Goal: Task Accomplishment & Management: Use online tool/utility

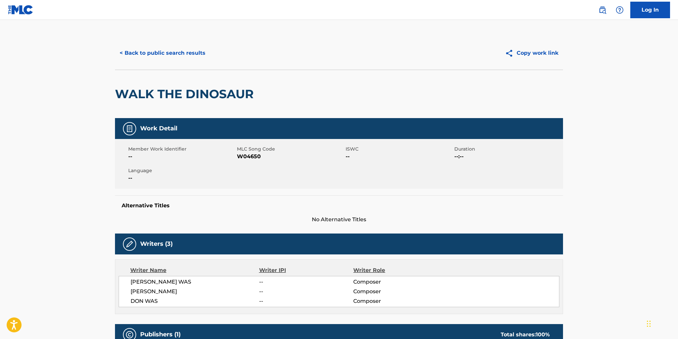
click at [181, 50] on button "< Back to public search results" at bounding box center [162, 53] width 95 height 17
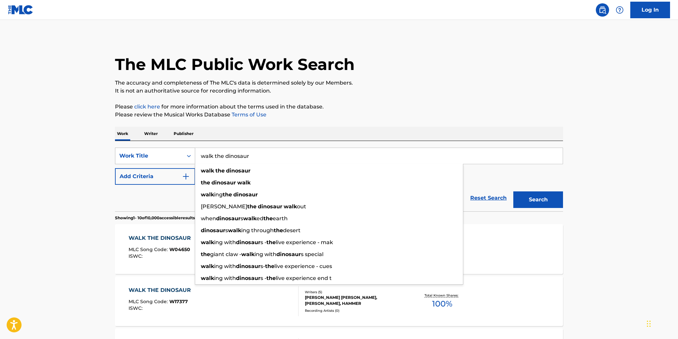
scroll to position [1, 0]
drag, startPoint x: 252, startPoint y: 156, endPoint x: 186, endPoint y: 149, distance: 65.6
click at [186, 149] on div "SearchWithCriteria6c94e842-7ac2-4f4c-bb50-9ff7bda39a40 Work Title walk the dino…" at bounding box center [339, 155] width 448 height 17
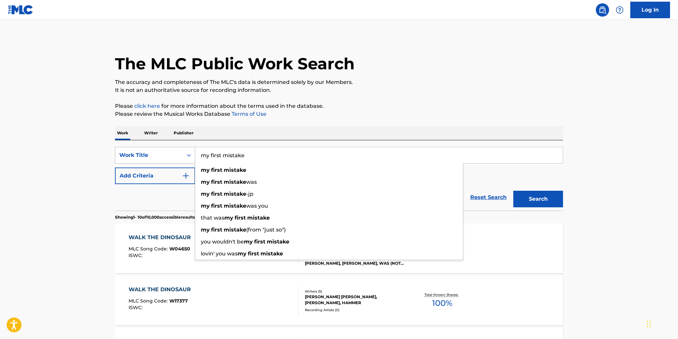
type input "my first mistake"
click at [514, 191] on button "Search" at bounding box center [539, 199] width 50 height 17
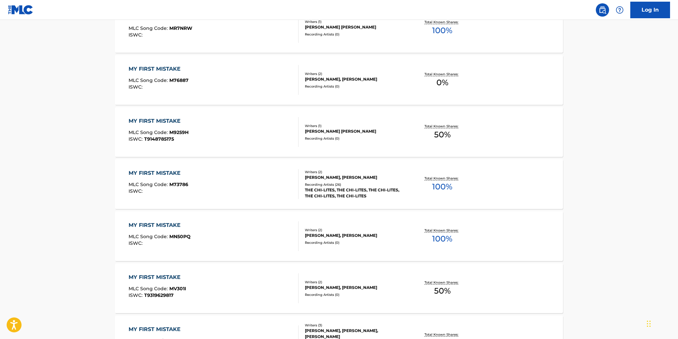
scroll to position [228, 0]
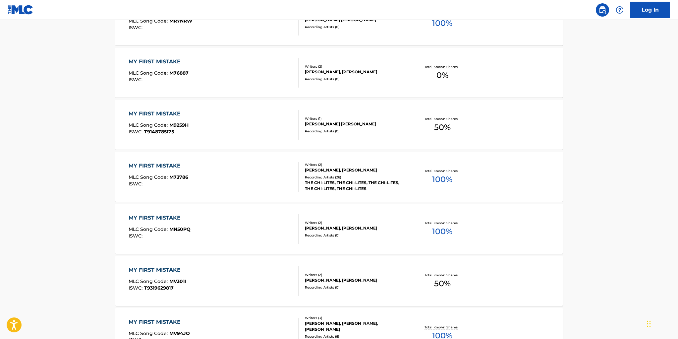
click at [345, 173] on div "Writers ( 2 ) [PERSON_NAME], [PERSON_NAME] Recording Artists ( 26 ) THE CHI-LIT…" at bounding box center [352, 177] width 106 height 30
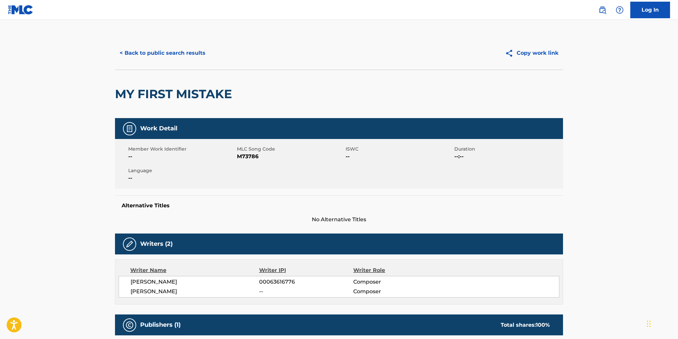
click at [175, 55] on button "< Back to public search results" at bounding box center [162, 53] width 95 height 17
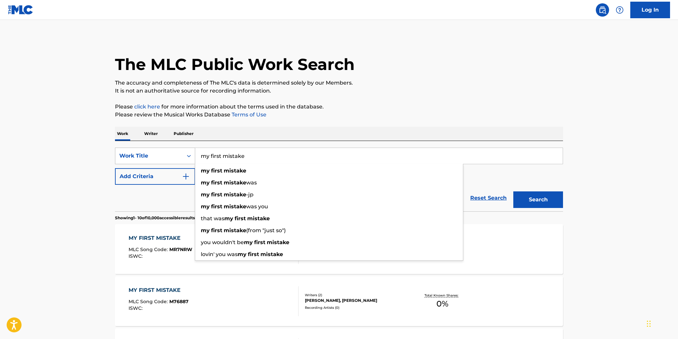
drag, startPoint x: 249, startPoint y: 156, endPoint x: 187, endPoint y: 151, distance: 61.9
click at [187, 151] on div "SearchWithCriteria6c94e842-7ac2-4f4c-bb50-9ff7bda39a40 Work Title my first mist…" at bounding box center [339, 156] width 448 height 17
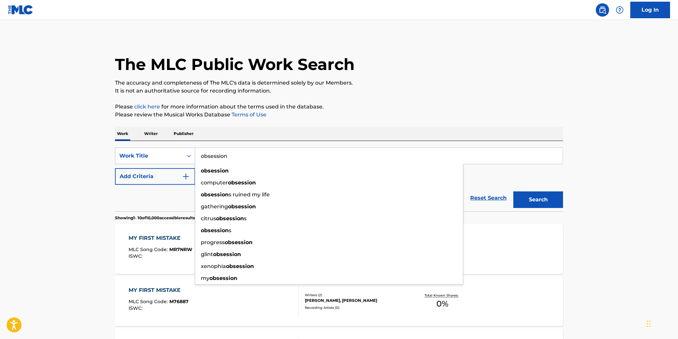
type input "obsession"
click at [514, 191] on button "Search" at bounding box center [539, 199] width 50 height 17
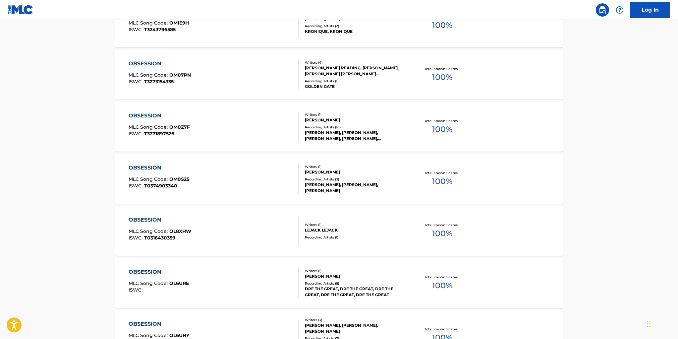
scroll to position [473, 0]
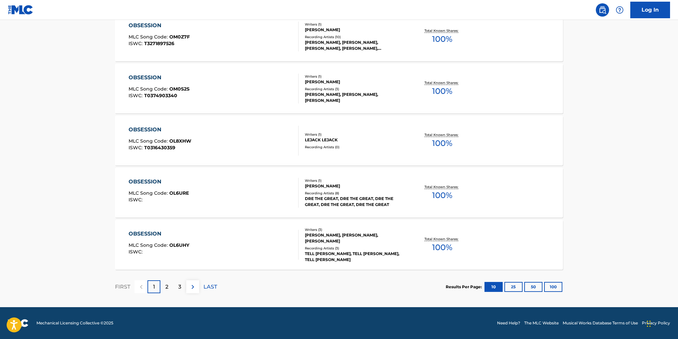
click at [191, 287] on img at bounding box center [193, 287] width 8 height 8
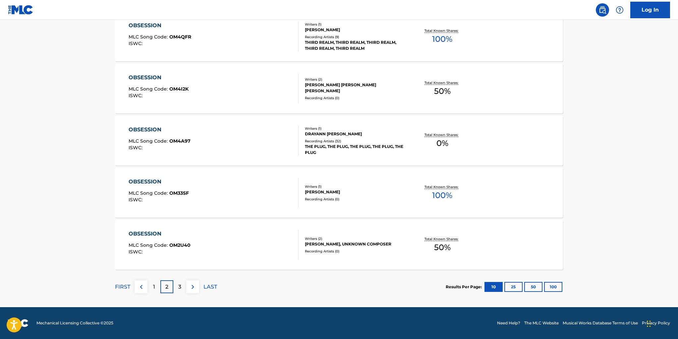
click at [192, 287] on img at bounding box center [193, 287] width 8 height 8
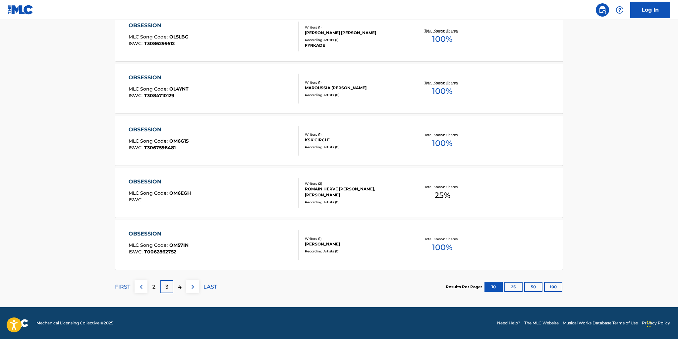
click at [195, 284] on img at bounding box center [193, 287] width 8 height 8
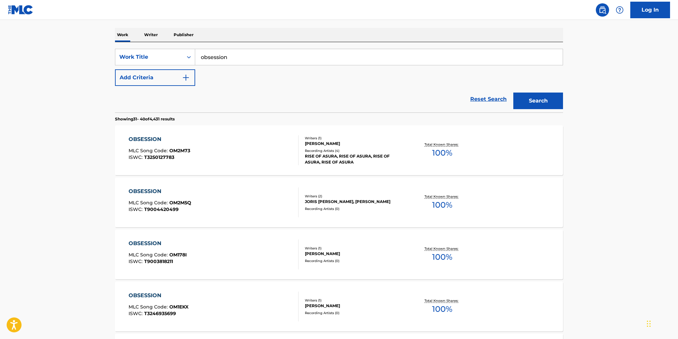
scroll to position [77, 0]
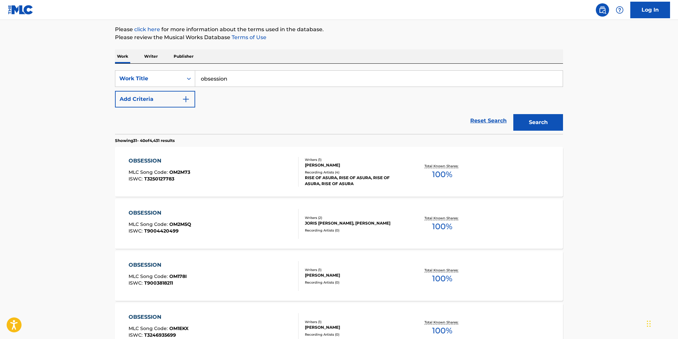
click at [174, 101] on button "Add Criteria" at bounding box center [155, 99] width 80 height 17
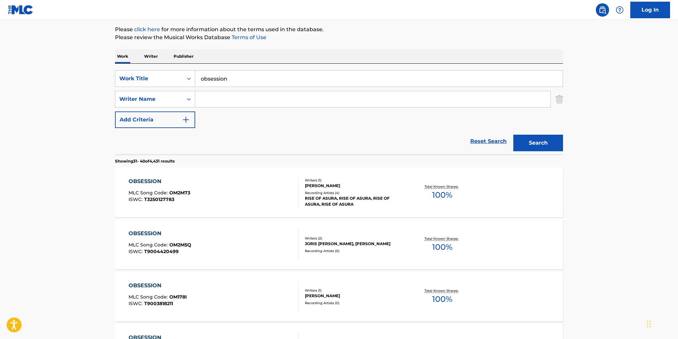
click at [205, 100] on input "Search Form" at bounding box center [372, 99] width 355 height 16
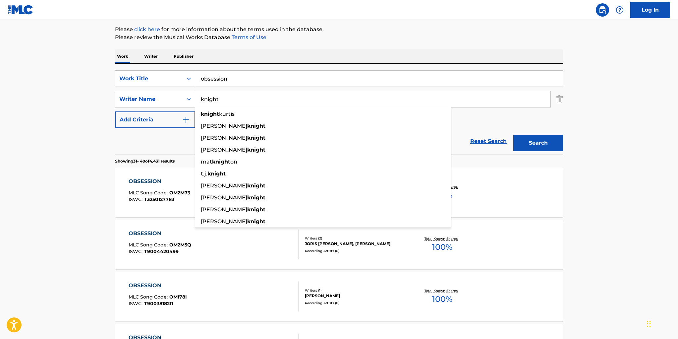
type input "knight"
click at [514, 135] on button "Search" at bounding box center [539, 143] width 50 height 17
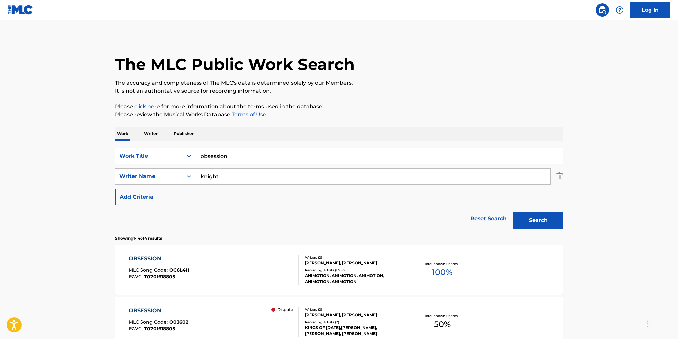
scroll to position [0, 0]
click at [316, 267] on div "Writers ( 2 ) [PERSON_NAME], [PERSON_NAME] Recording Artists ( 1307 ) [PERSON_N…" at bounding box center [352, 270] width 106 height 30
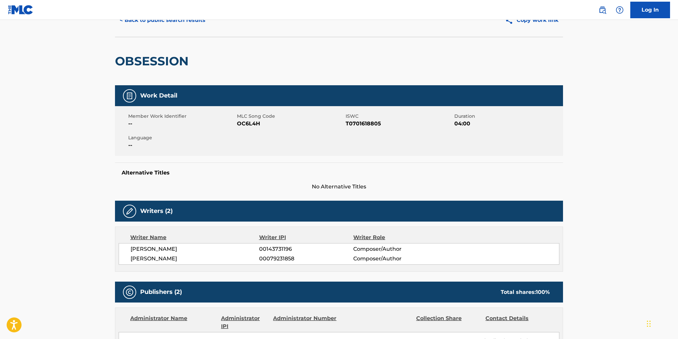
scroll to position [28, 0]
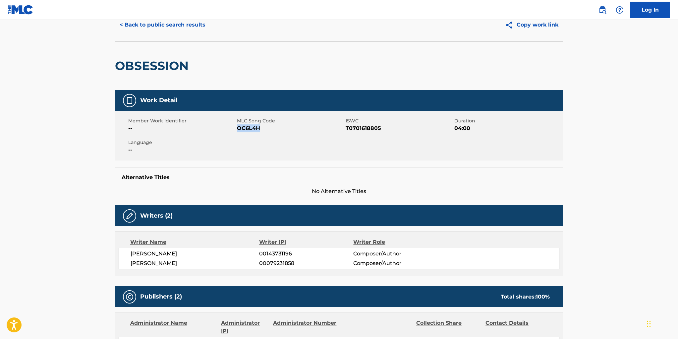
drag, startPoint x: 259, startPoint y: 129, endPoint x: 237, endPoint y: 128, distance: 21.6
click at [237, 128] on span "OC6L4H" at bounding box center [290, 128] width 107 height 8
copy span "OC6L4H"
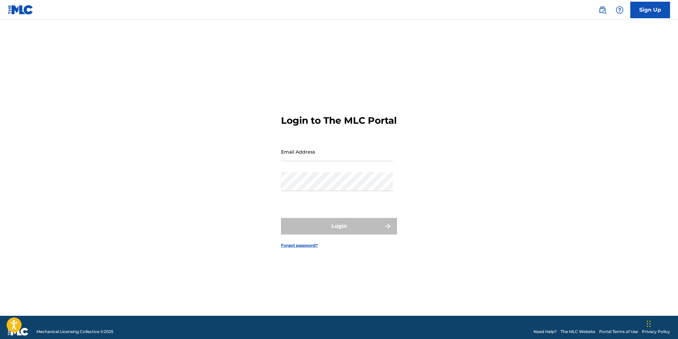
click at [335, 161] on input "Email Address" at bounding box center [337, 151] width 112 height 19
type input "esc@manifesto.com"
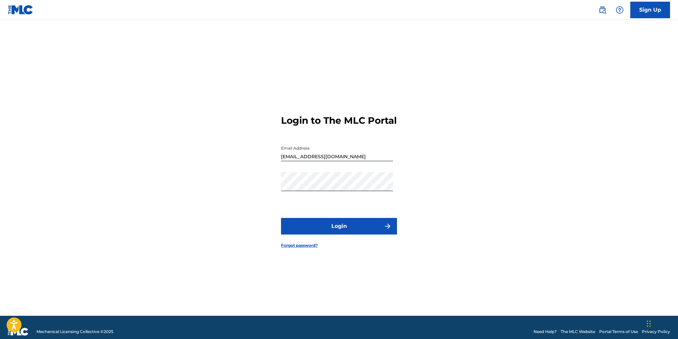
click at [338, 229] on button "Login" at bounding box center [339, 226] width 116 height 17
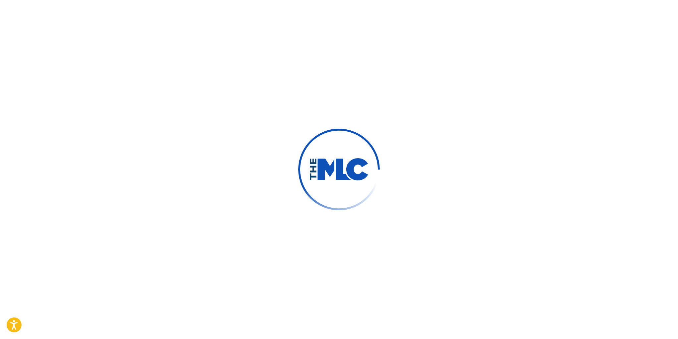
scroll to position [8, 0]
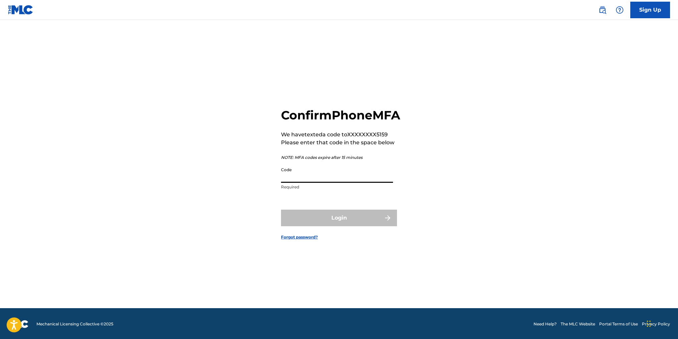
click at [324, 183] on input "Code" at bounding box center [337, 173] width 112 height 19
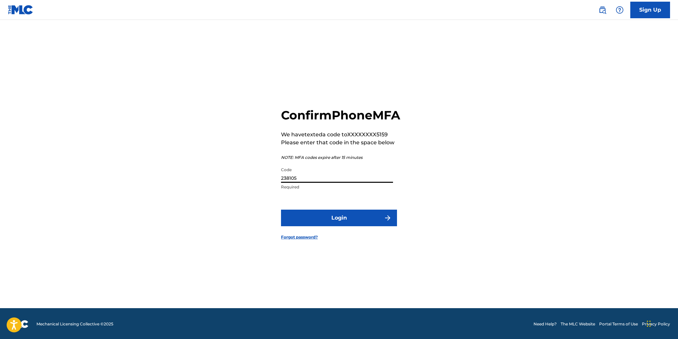
type input "238105"
click at [334, 225] on button "Login" at bounding box center [339, 218] width 116 height 17
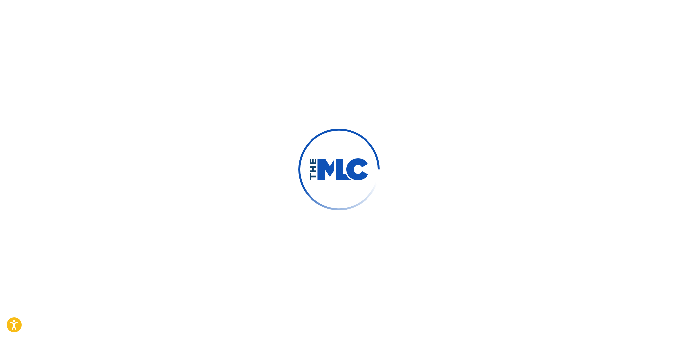
scroll to position [6, 0]
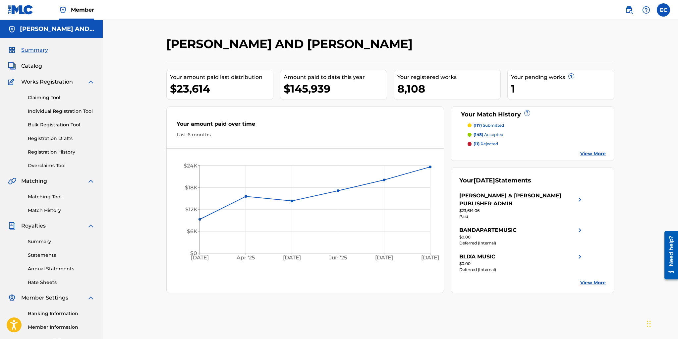
drag, startPoint x: 49, startPoint y: 198, endPoint x: 53, endPoint y: 196, distance: 4.2
click at [49, 198] on link "Matching Tool" at bounding box center [61, 196] width 67 height 7
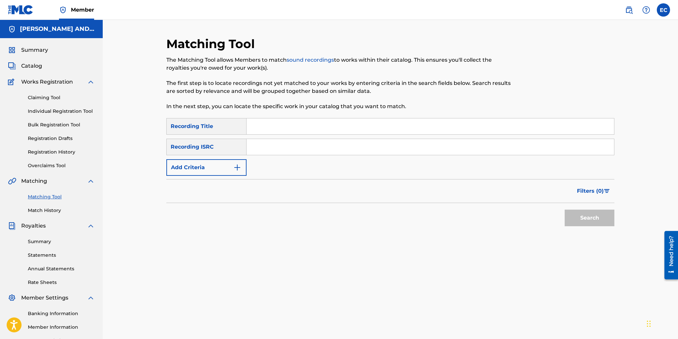
click at [273, 126] on input "Search Form" at bounding box center [431, 126] width 368 height 16
type input "obsession"
type input "animotion"
click at [595, 221] on button "Search" at bounding box center [590, 218] width 50 height 17
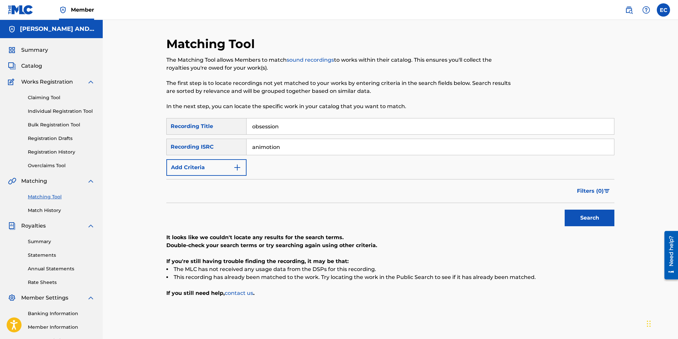
click at [594, 192] on span "Filters ( 0 )" at bounding box center [590, 191] width 27 height 8
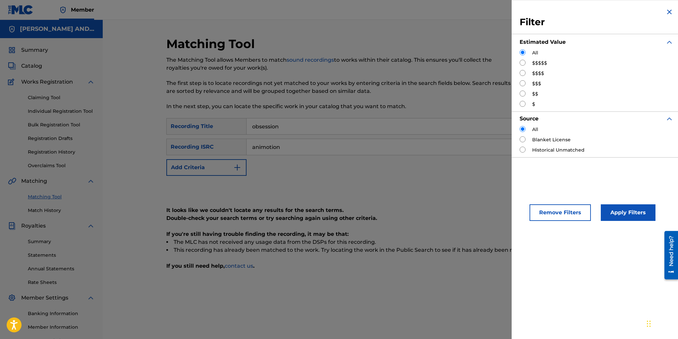
click at [571, 206] on button "Remove Filters" at bounding box center [560, 212] width 61 height 17
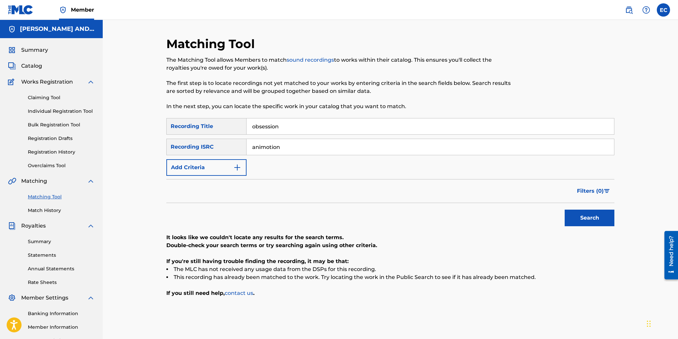
click at [591, 220] on button "Search" at bounding box center [590, 218] width 50 height 17
drag, startPoint x: 284, startPoint y: 148, endPoint x: 222, endPoint y: 140, distance: 62.5
click at [222, 140] on div "SearchWithCriteriaf78d1369-98e6-46fd-a48e-133533aeb5eb Recording ISRC animotion" at bounding box center [390, 147] width 448 height 17
click at [593, 215] on button "Search" at bounding box center [590, 218] width 50 height 17
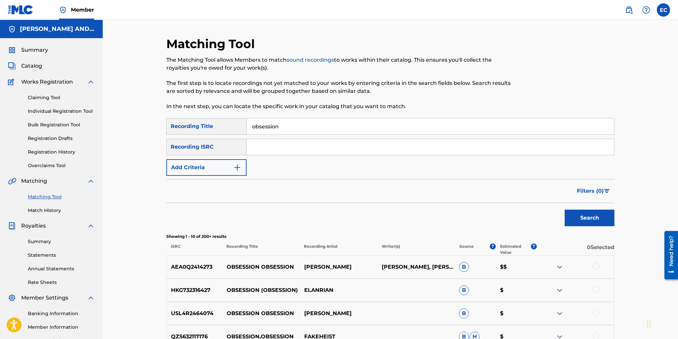
scroll to position [1, 0]
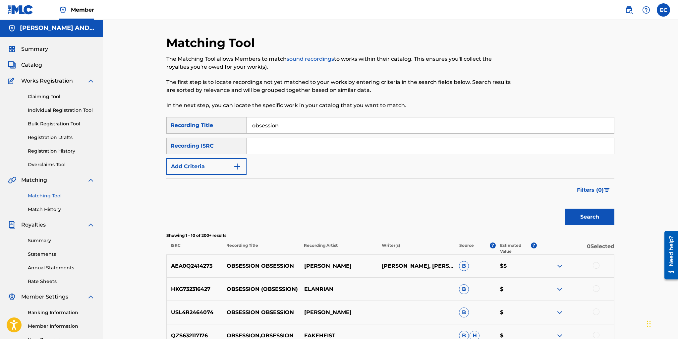
click at [221, 164] on button "Add Criteria" at bounding box center [206, 166] width 80 height 17
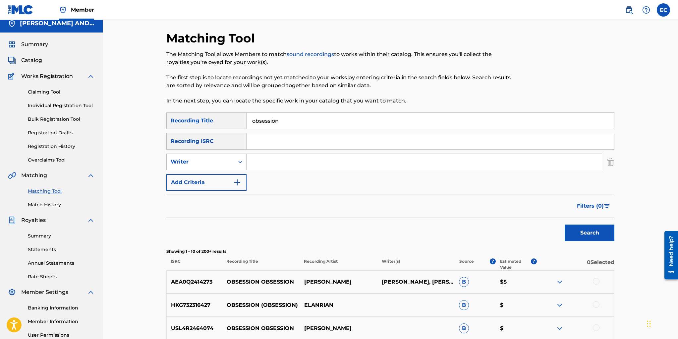
click at [275, 161] on input "Search Form" at bounding box center [424, 162] width 355 height 16
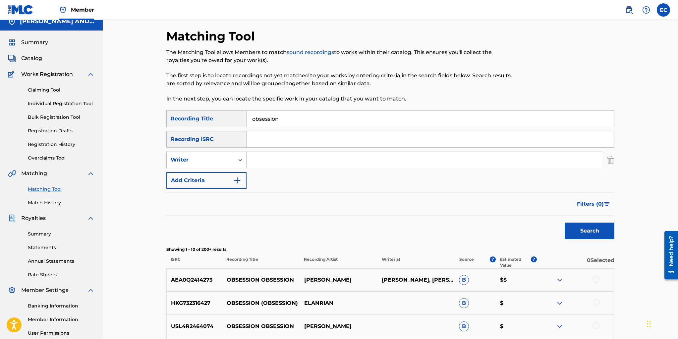
scroll to position [8, 0]
type input "knight"
click at [565, 222] on button "Search" at bounding box center [590, 230] width 50 height 17
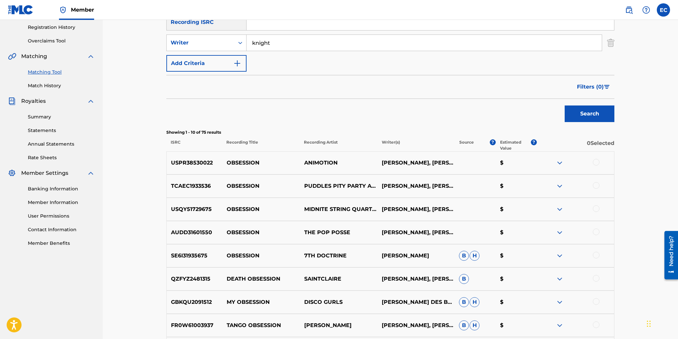
scroll to position [131, 0]
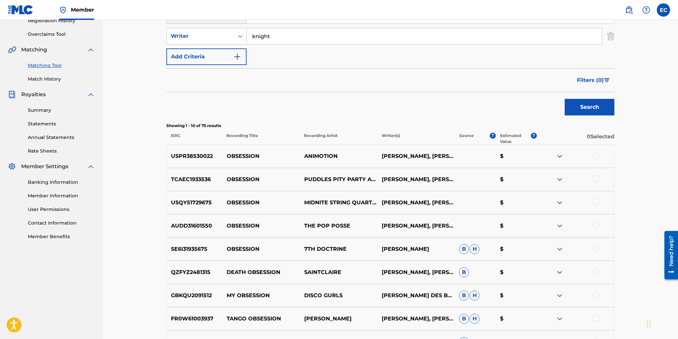
click at [596, 156] on div at bounding box center [596, 155] width 7 height 7
click at [597, 180] on div at bounding box center [596, 178] width 7 height 7
click at [596, 203] on div at bounding box center [596, 202] width 7 height 7
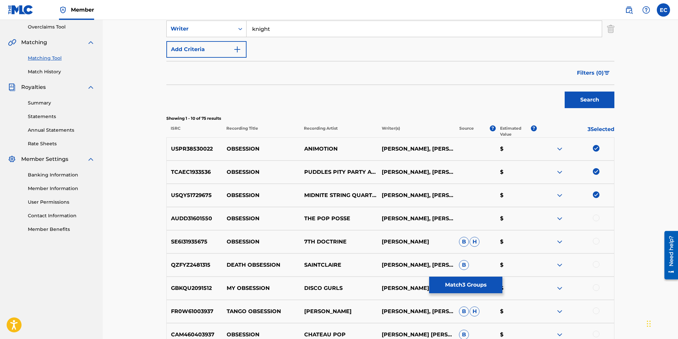
scroll to position [141, 0]
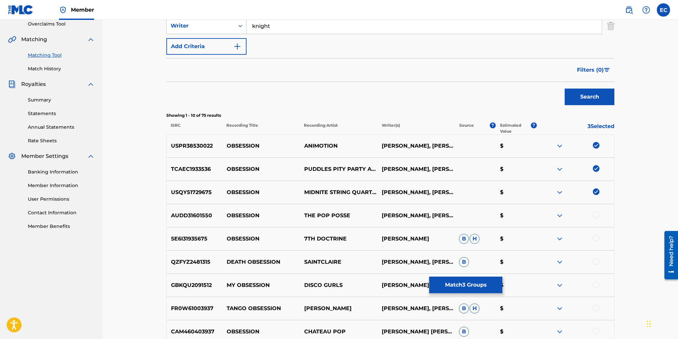
click at [596, 210] on div "AUDD31601550 OBSESSION THE POP POSSE HOLLY KNIGHT, MICHAEL DES BARRES $" at bounding box center [390, 215] width 448 height 23
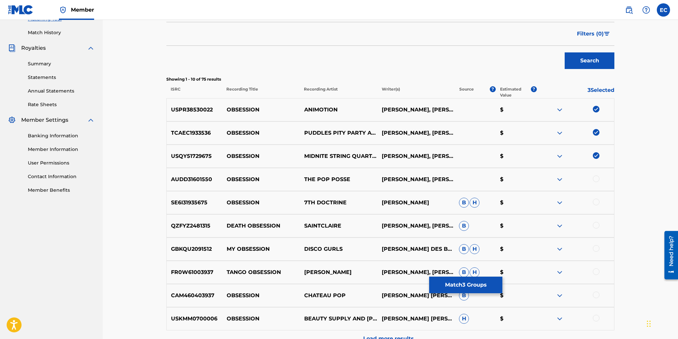
scroll to position [177, 0]
click at [596, 177] on div at bounding box center [596, 179] width 7 height 7
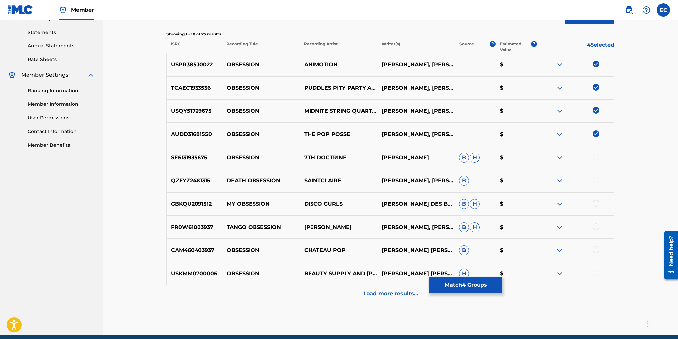
scroll to position [230, 0]
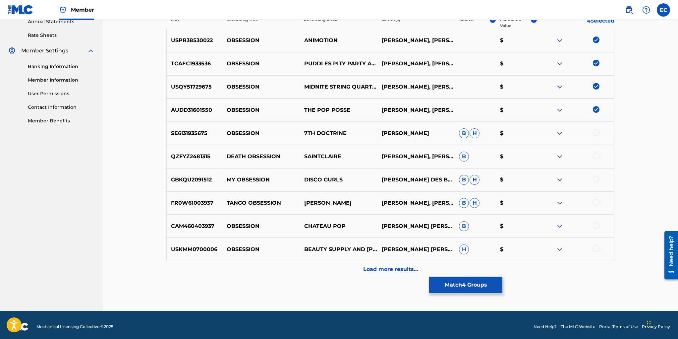
click at [597, 179] on div at bounding box center [596, 179] width 7 height 7
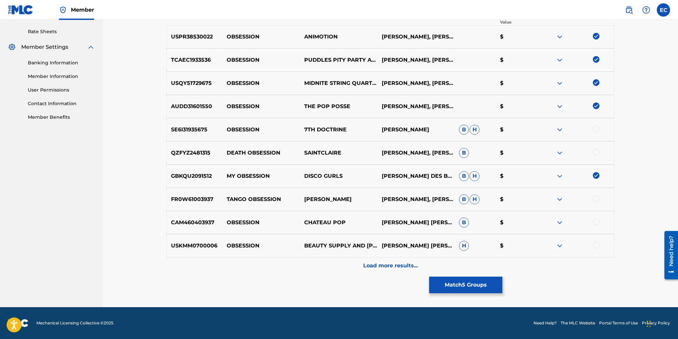
scroll to position [251, 0]
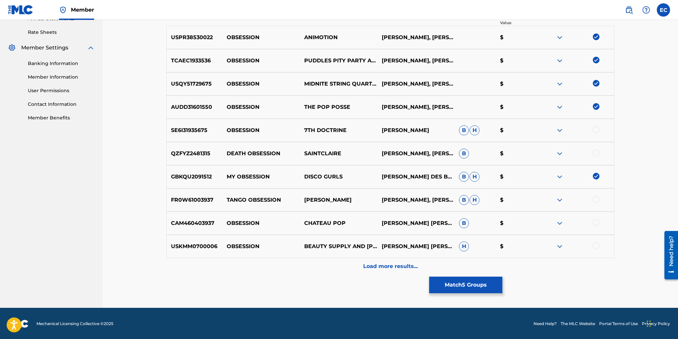
click at [596, 199] on div at bounding box center [596, 199] width 7 height 7
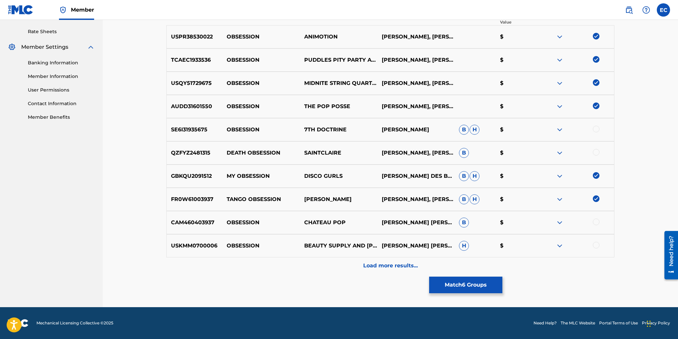
click at [595, 222] on div at bounding box center [596, 222] width 7 height 7
click at [596, 244] on div at bounding box center [596, 245] width 7 height 7
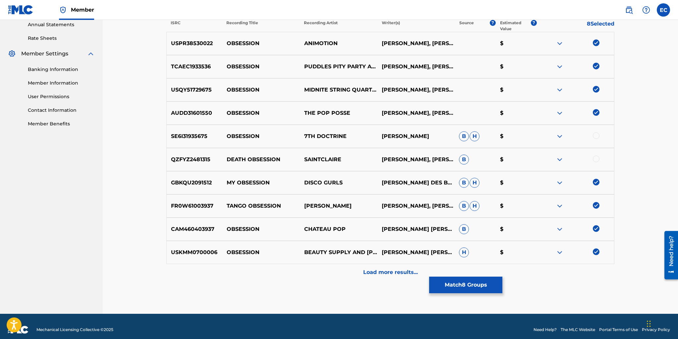
click at [406, 270] on p "Load more results..." at bounding box center [390, 272] width 55 height 8
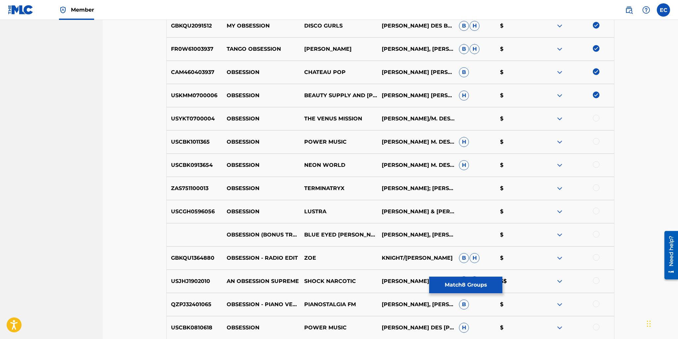
scroll to position [407, 0]
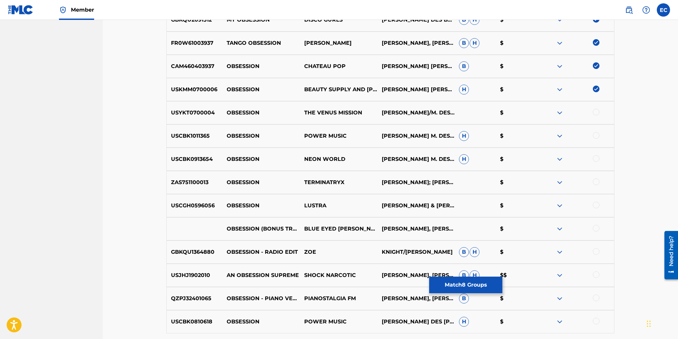
click at [594, 110] on div at bounding box center [596, 112] width 7 height 7
click at [596, 134] on div at bounding box center [596, 135] width 7 height 7
click at [595, 158] on div at bounding box center [596, 158] width 7 height 7
click at [596, 181] on div at bounding box center [596, 181] width 7 height 7
click at [594, 204] on div at bounding box center [596, 205] width 7 height 7
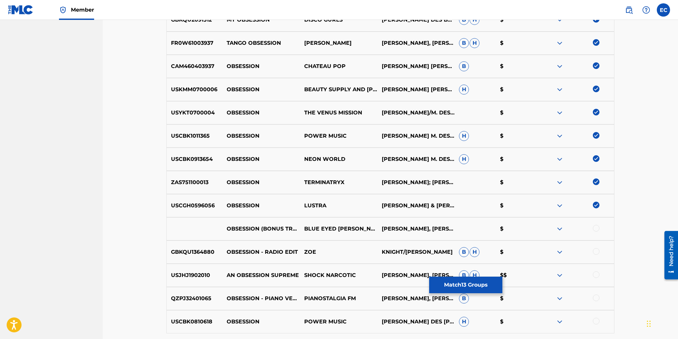
drag, startPoint x: 597, startPoint y: 226, endPoint x: 593, endPoint y: 223, distance: 5.9
click at [597, 226] on div at bounding box center [596, 228] width 7 height 7
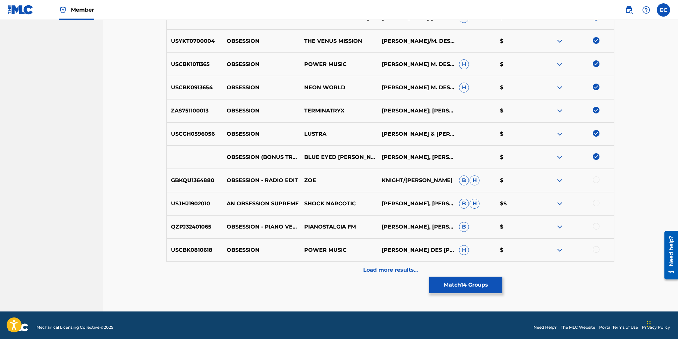
scroll to position [483, 0]
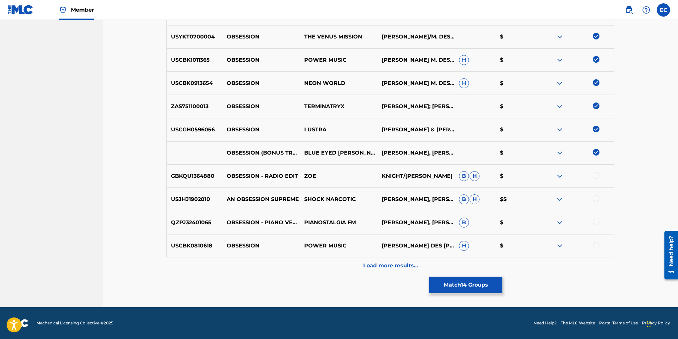
drag, startPoint x: 596, startPoint y: 174, endPoint x: 590, endPoint y: 174, distance: 5.6
click at [596, 174] on div at bounding box center [596, 175] width 7 height 7
click at [596, 220] on div at bounding box center [596, 222] width 7 height 7
drag, startPoint x: 597, startPoint y: 243, endPoint x: 580, endPoint y: 243, distance: 16.9
click at [597, 243] on div at bounding box center [596, 245] width 7 height 7
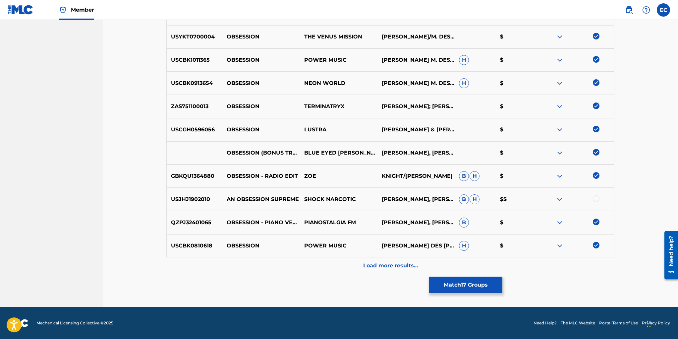
click at [468, 285] on button "Match 17 Groups" at bounding box center [465, 285] width 73 height 17
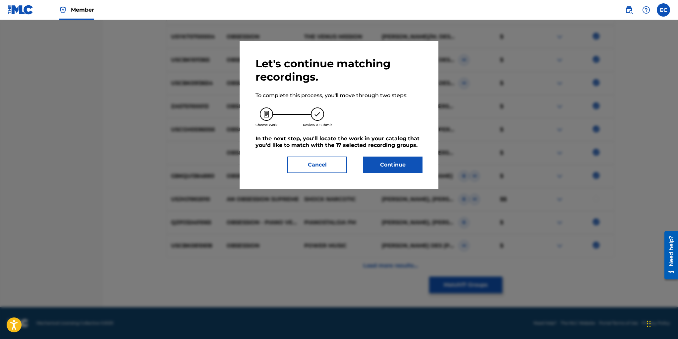
click at [326, 166] on button "Cancel" at bounding box center [317, 165] width 60 height 17
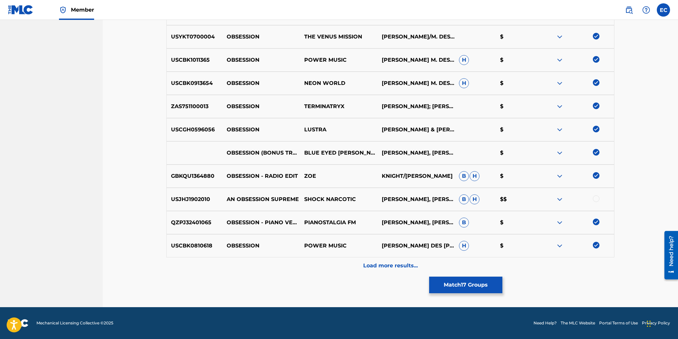
drag, startPoint x: 380, startPoint y: 270, endPoint x: 397, endPoint y: 268, distance: 16.6
click at [381, 270] on div "Load more results..." at bounding box center [390, 265] width 448 height 17
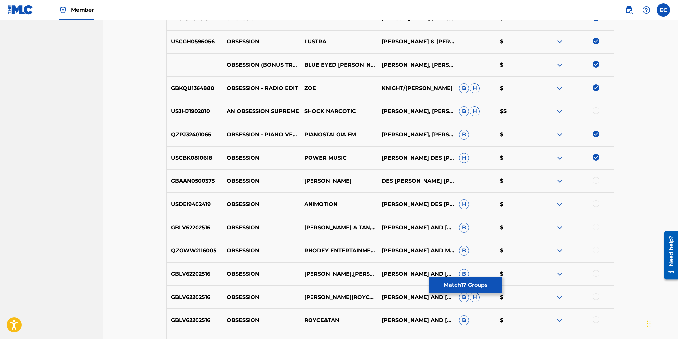
scroll to position [585, 0]
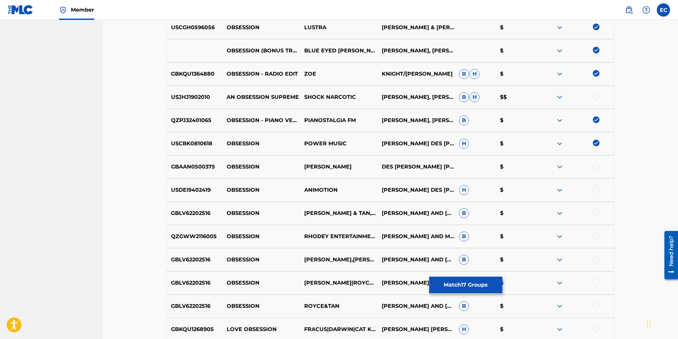
click at [597, 165] on div at bounding box center [596, 166] width 7 height 7
click at [597, 188] on div at bounding box center [596, 189] width 7 height 7
click at [596, 213] on div at bounding box center [596, 212] width 7 height 7
click at [597, 235] on div at bounding box center [596, 235] width 7 height 7
click at [595, 258] on div at bounding box center [596, 259] width 7 height 7
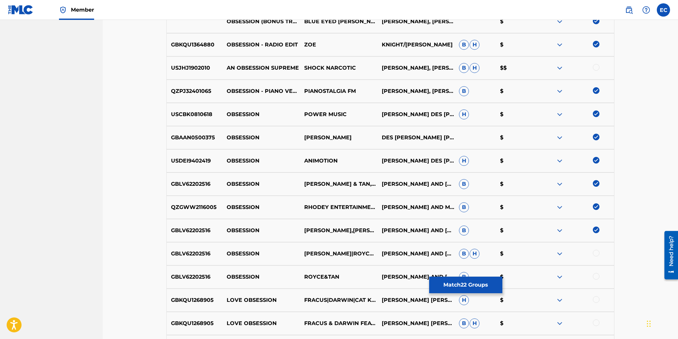
scroll to position [618, 0]
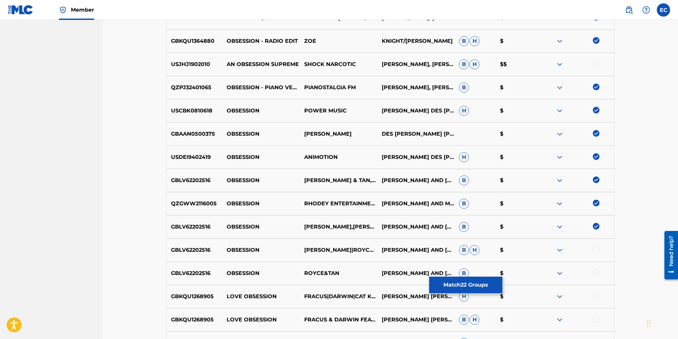
click at [598, 250] on div at bounding box center [596, 249] width 7 height 7
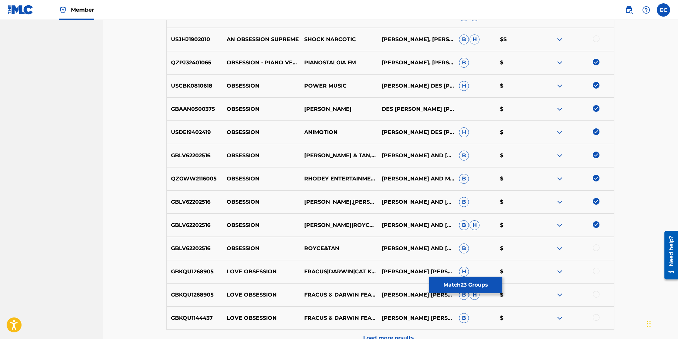
click at [595, 245] on div at bounding box center [596, 247] width 7 height 7
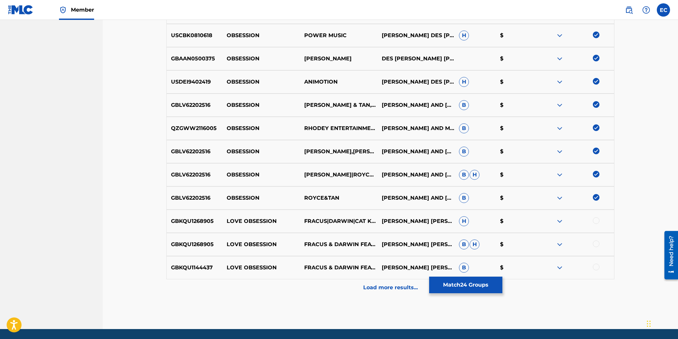
scroll to position [695, 0]
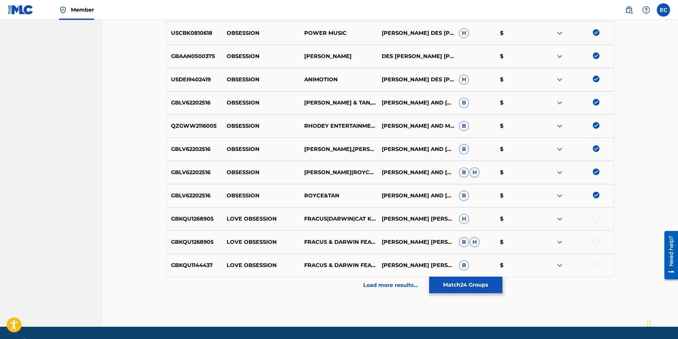
click at [402, 284] on p "Load more results..." at bounding box center [390, 285] width 55 height 8
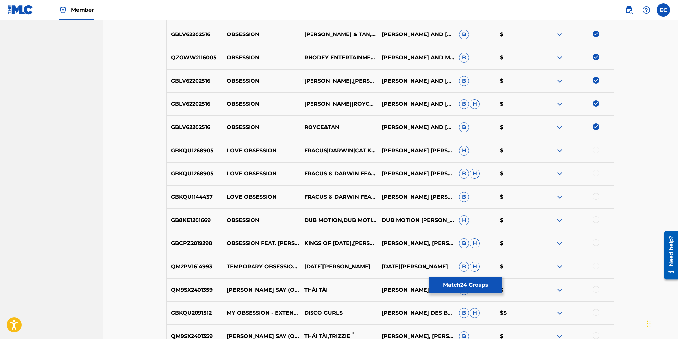
scroll to position [775, 0]
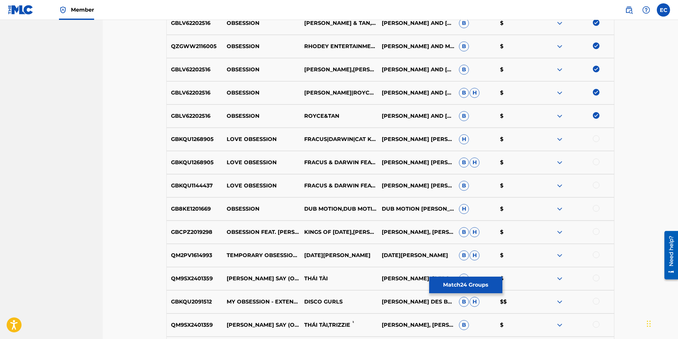
click at [598, 208] on div at bounding box center [596, 208] width 7 height 7
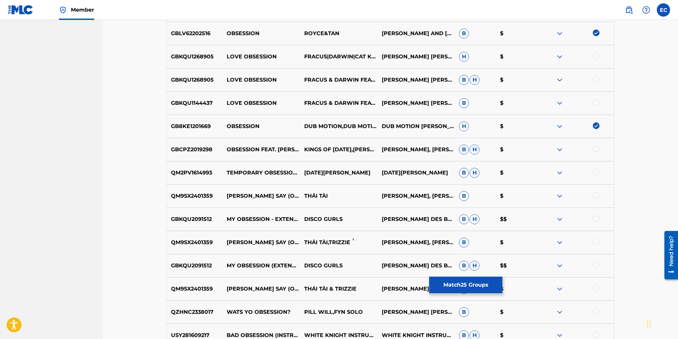
scroll to position [860, 0]
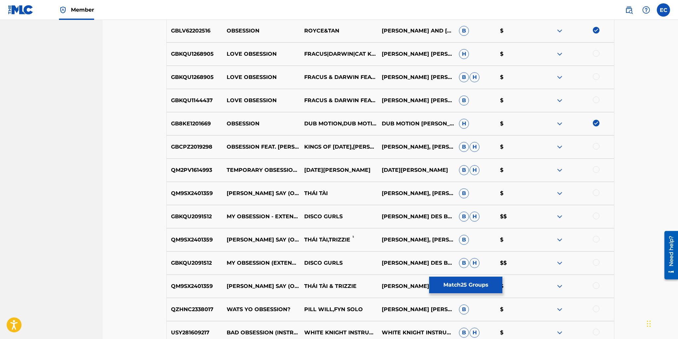
click at [596, 191] on div at bounding box center [596, 192] width 7 height 7
click at [593, 213] on div at bounding box center [576, 217] width 78 height 8
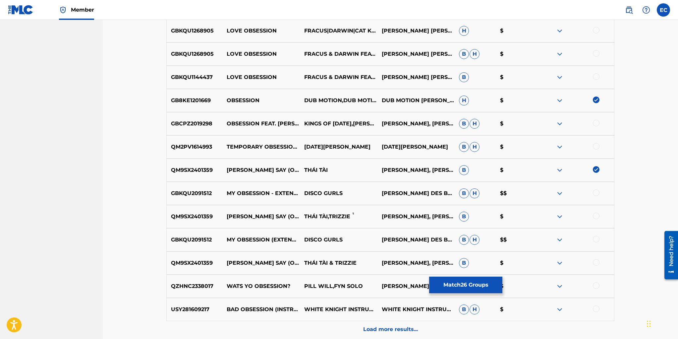
scroll to position [888, 0]
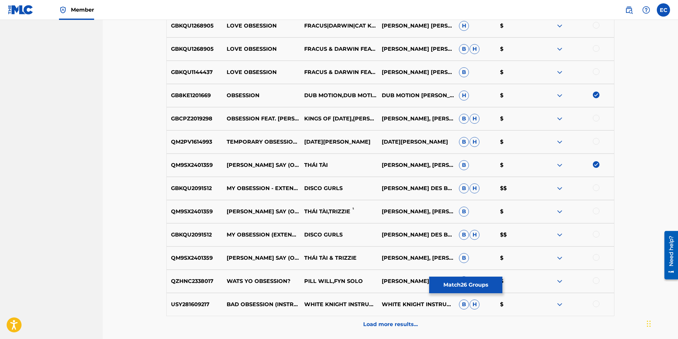
click at [597, 210] on div at bounding box center [596, 211] width 7 height 7
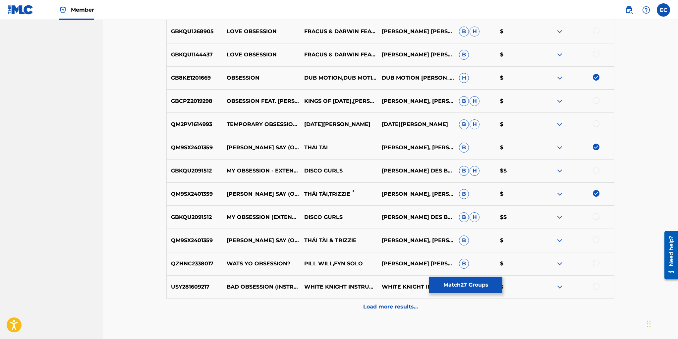
scroll to position [914, 0]
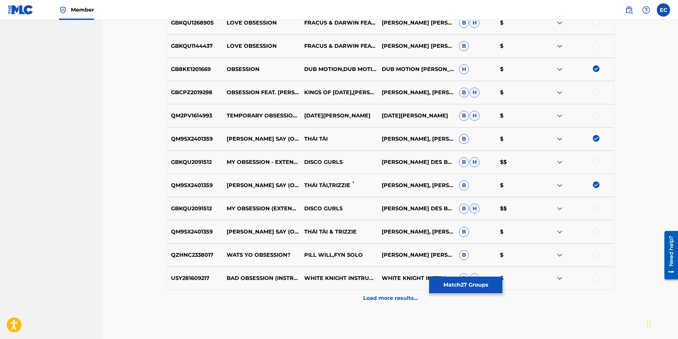
click at [598, 209] on div at bounding box center [596, 208] width 7 height 7
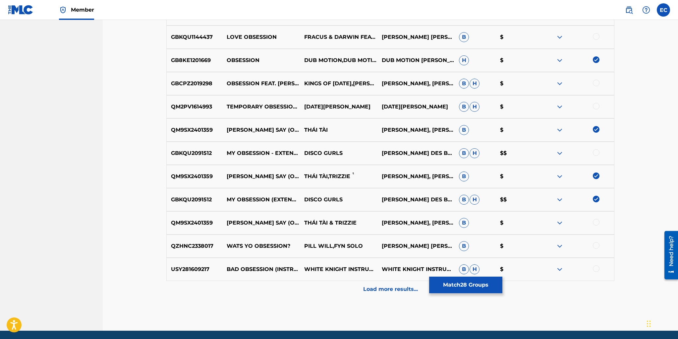
scroll to position [929, 0]
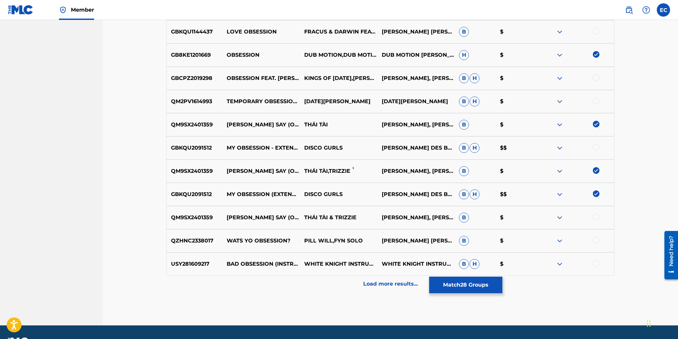
drag, startPoint x: 598, startPoint y: 214, endPoint x: 591, endPoint y: 214, distance: 6.3
click at [598, 214] on div at bounding box center [596, 217] width 7 height 7
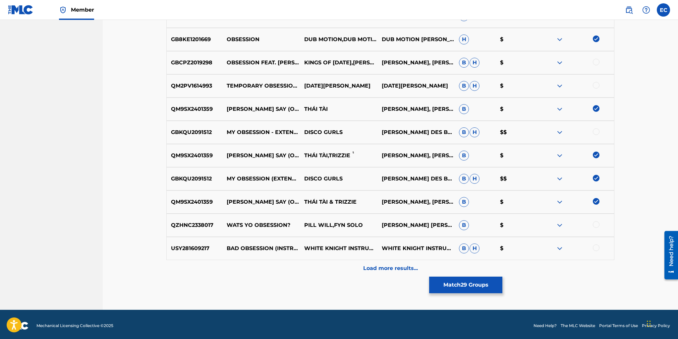
scroll to position [947, 0]
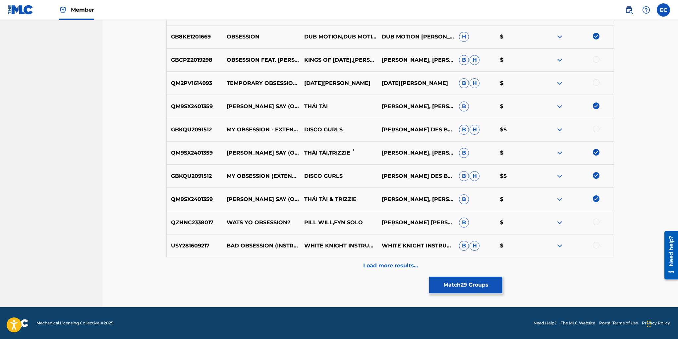
click at [400, 265] on p "Load more results..." at bounding box center [390, 266] width 55 height 8
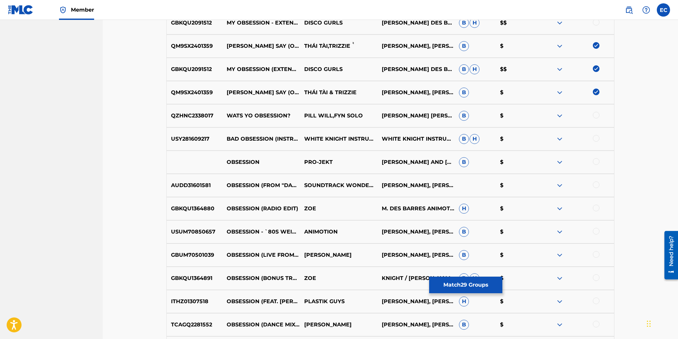
scroll to position [1059, 0]
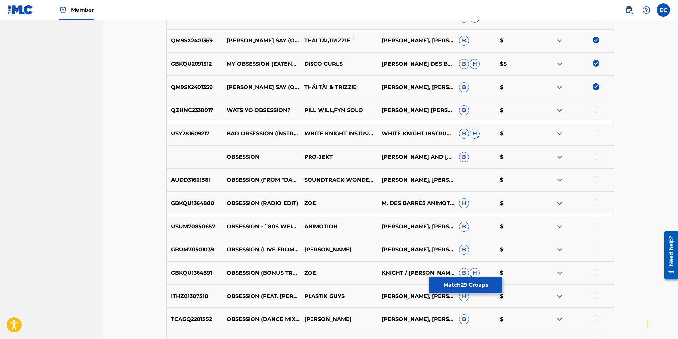
click at [598, 155] on div at bounding box center [596, 156] width 7 height 7
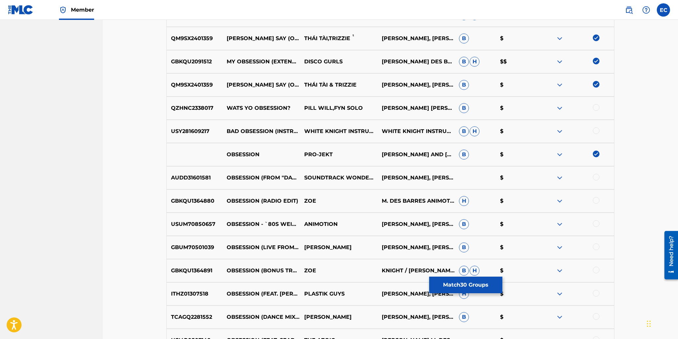
click at [597, 176] on div at bounding box center [596, 177] width 7 height 7
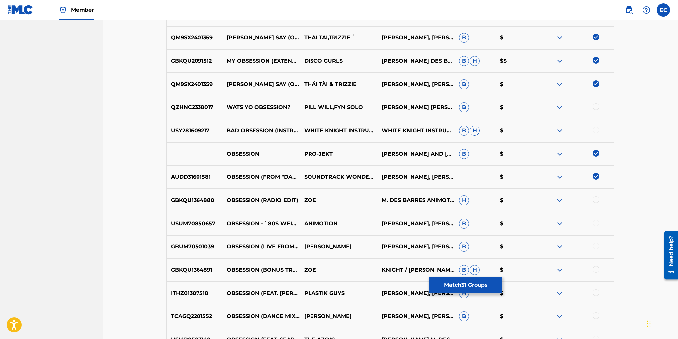
drag, startPoint x: 595, startPoint y: 197, endPoint x: 595, endPoint y: 210, distance: 12.6
click at [595, 197] on div at bounding box center [596, 199] width 7 height 7
click at [596, 222] on div at bounding box center [596, 223] width 7 height 7
click at [596, 246] on div at bounding box center [596, 246] width 7 height 7
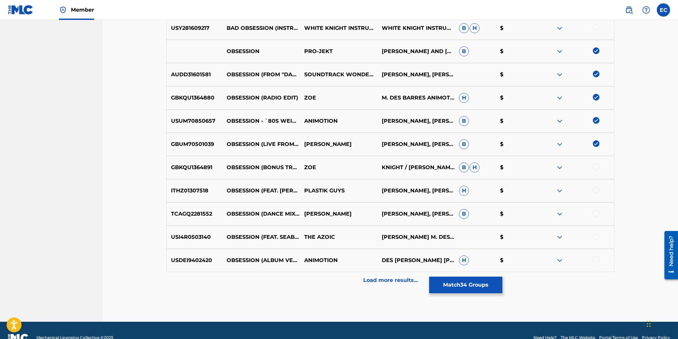
scroll to position [1167, 0]
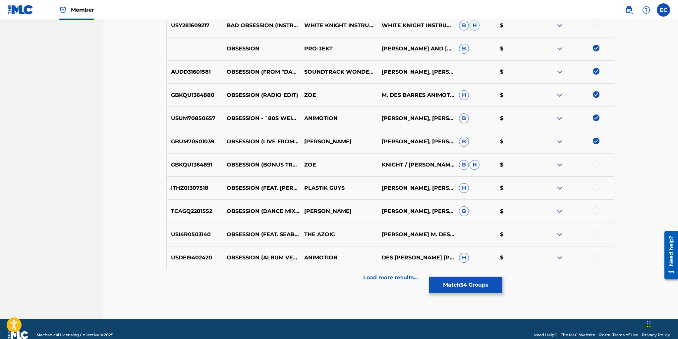
click at [595, 163] on div at bounding box center [596, 164] width 7 height 7
drag, startPoint x: 596, startPoint y: 188, endPoint x: 593, endPoint y: 195, distance: 8.2
click at [595, 188] on div at bounding box center [596, 187] width 7 height 7
click at [597, 210] on div at bounding box center [596, 210] width 7 height 7
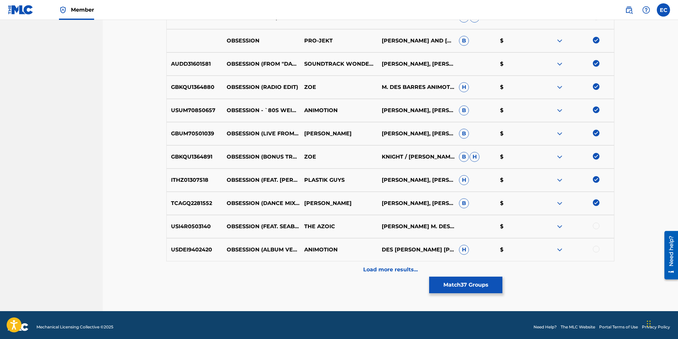
scroll to position [1179, 0]
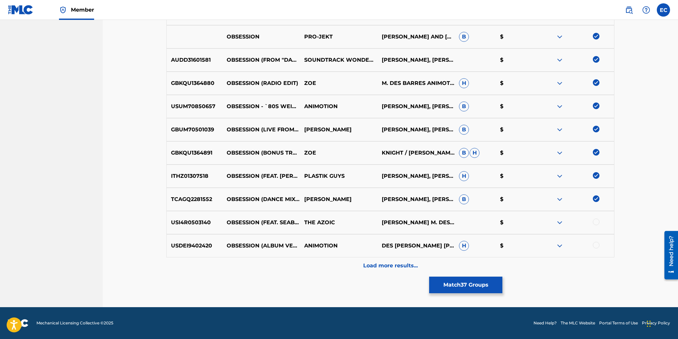
click at [596, 222] on div at bounding box center [596, 222] width 7 height 7
drag, startPoint x: 597, startPoint y: 245, endPoint x: 591, endPoint y: 236, distance: 10.9
click at [598, 245] on div at bounding box center [596, 245] width 7 height 7
click at [389, 265] on p "Load more results..." at bounding box center [390, 266] width 55 height 8
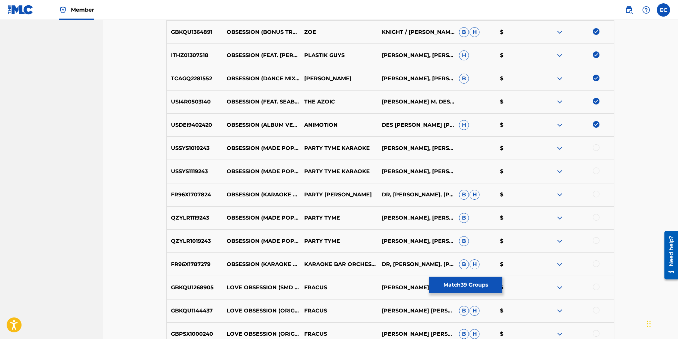
scroll to position [1312, 0]
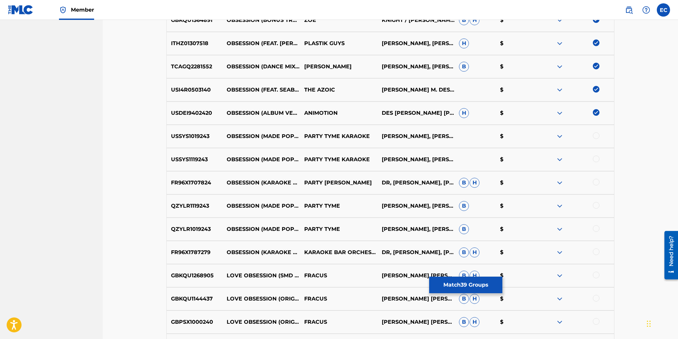
click at [598, 136] on div at bounding box center [596, 135] width 7 height 7
click at [597, 156] on div at bounding box center [596, 159] width 7 height 7
click at [596, 182] on div at bounding box center [596, 182] width 7 height 7
click at [597, 204] on div at bounding box center [596, 205] width 7 height 7
click at [597, 225] on div at bounding box center [576, 229] width 78 height 8
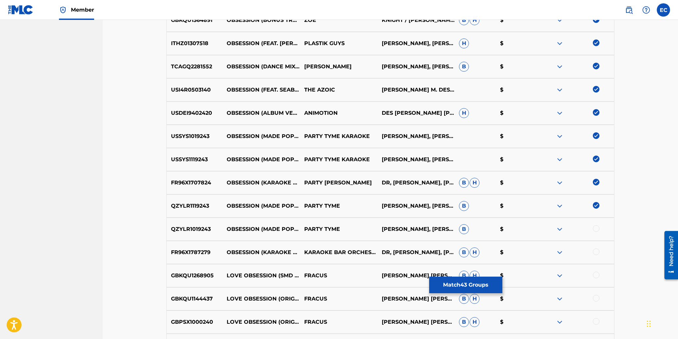
click at [596, 227] on div at bounding box center [596, 228] width 7 height 7
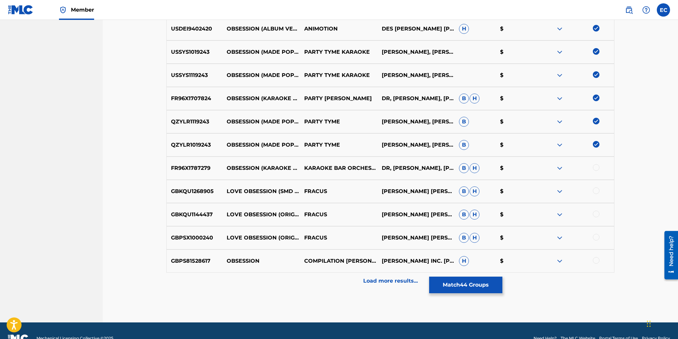
scroll to position [1396, 0]
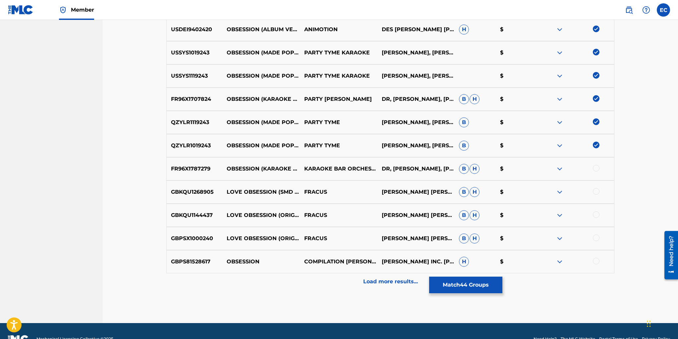
click at [596, 165] on div at bounding box center [596, 168] width 7 height 7
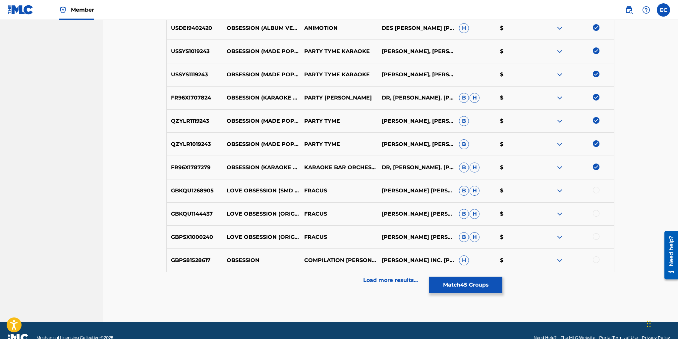
scroll to position [1411, 0]
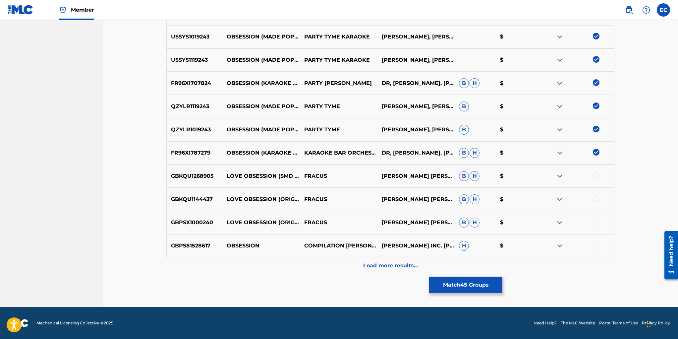
click at [403, 267] on p "Load more results..." at bounding box center [390, 266] width 55 height 8
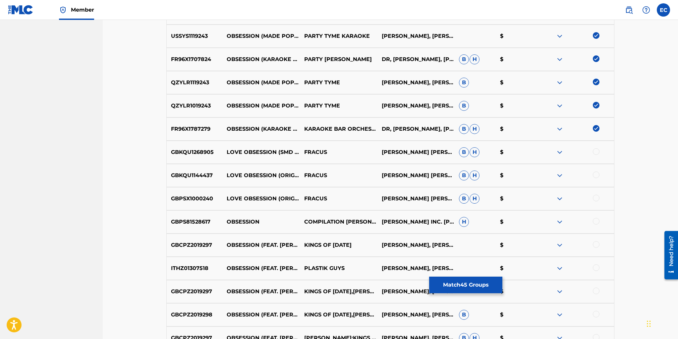
scroll to position [1444, 0]
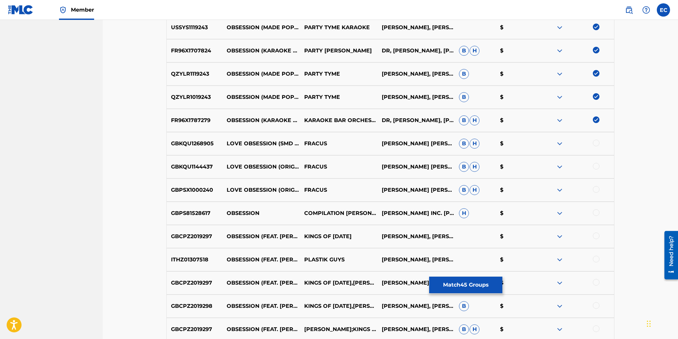
click at [596, 234] on div at bounding box center [596, 235] width 7 height 7
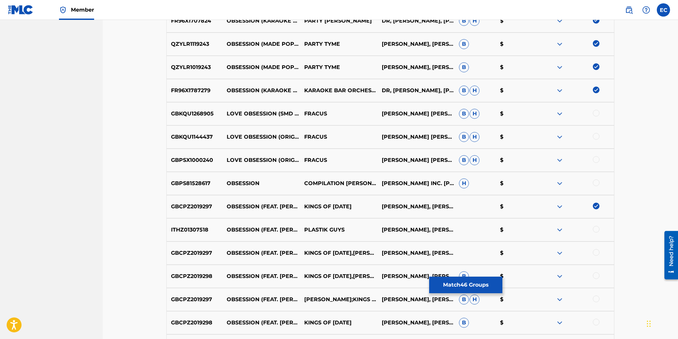
click at [597, 228] on div at bounding box center [596, 229] width 7 height 7
click at [597, 252] on div at bounding box center [596, 252] width 7 height 7
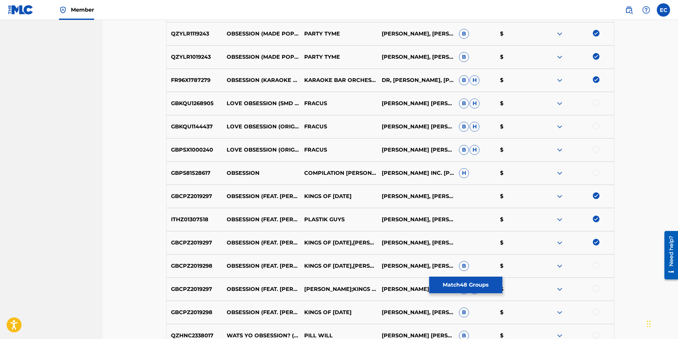
scroll to position [1490, 0]
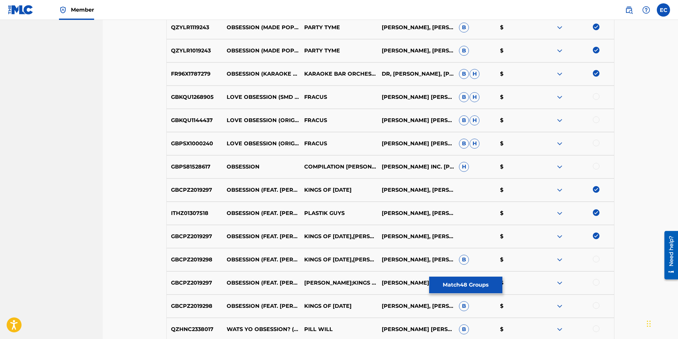
click at [597, 258] on div at bounding box center [596, 259] width 7 height 7
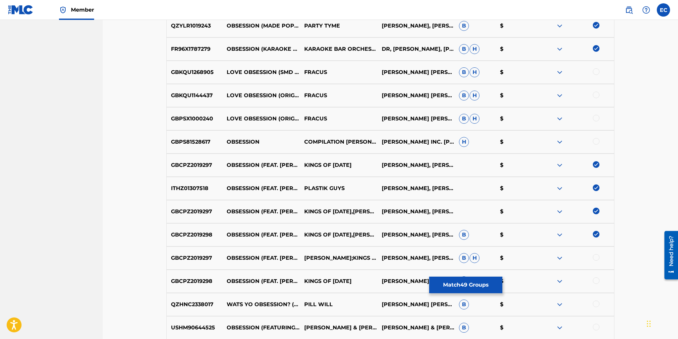
scroll to position [1517, 0]
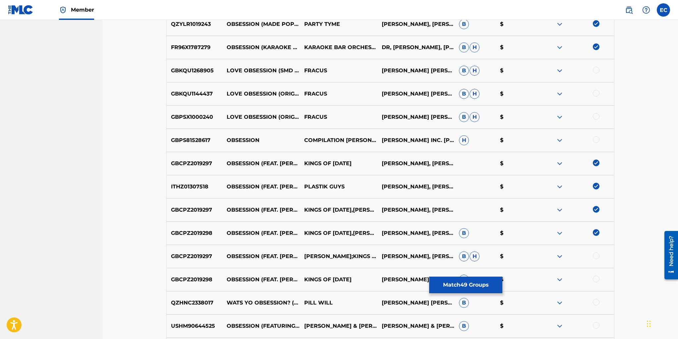
drag, startPoint x: 597, startPoint y: 255, endPoint x: 593, endPoint y: 255, distance: 4.0
click at [596, 255] on div at bounding box center [596, 255] width 7 height 7
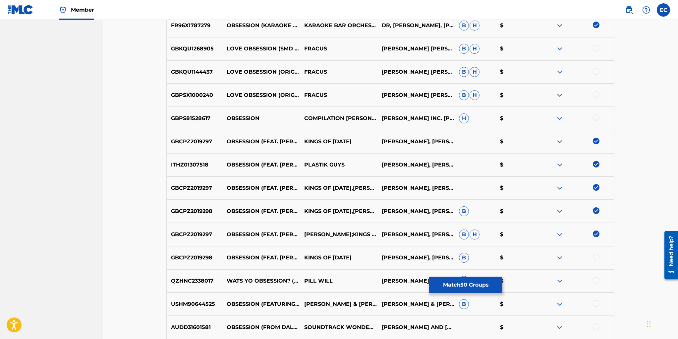
scroll to position [1545, 0]
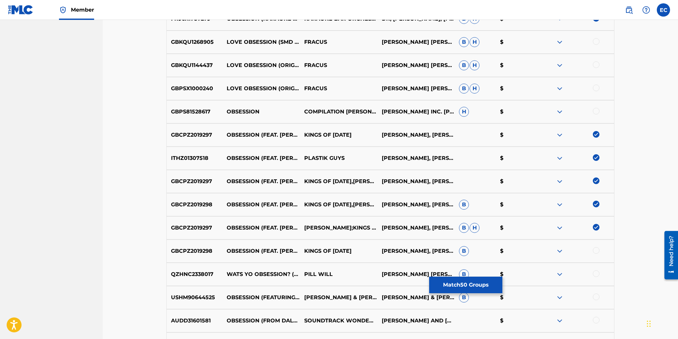
click at [597, 250] on div at bounding box center [596, 250] width 7 height 7
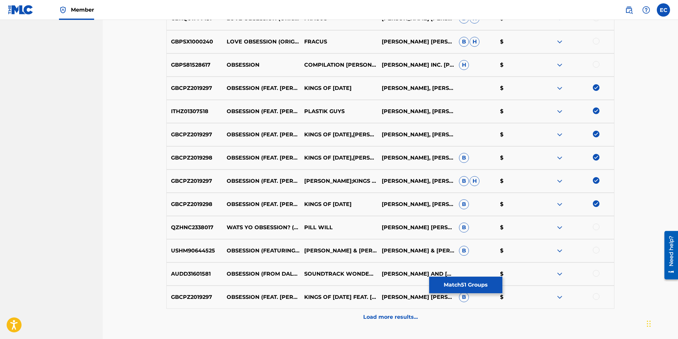
scroll to position [1595, 0]
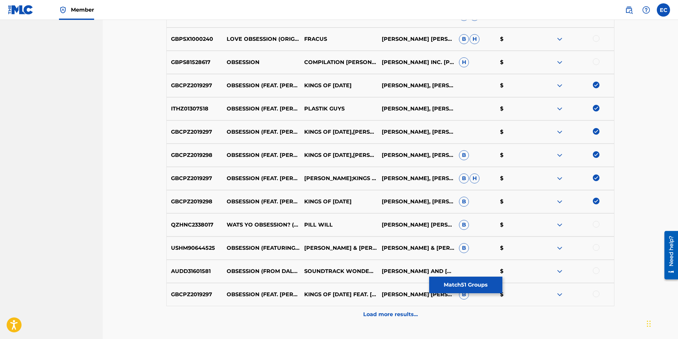
click at [598, 247] on div at bounding box center [596, 247] width 7 height 7
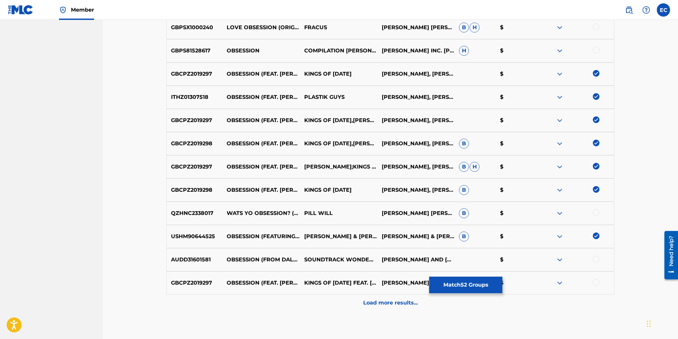
scroll to position [1612, 0]
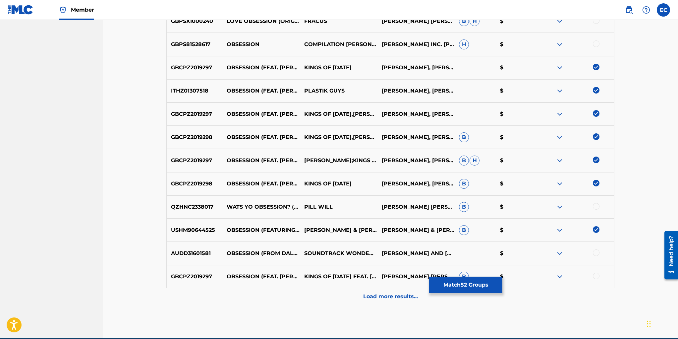
click at [598, 252] on div at bounding box center [596, 252] width 7 height 7
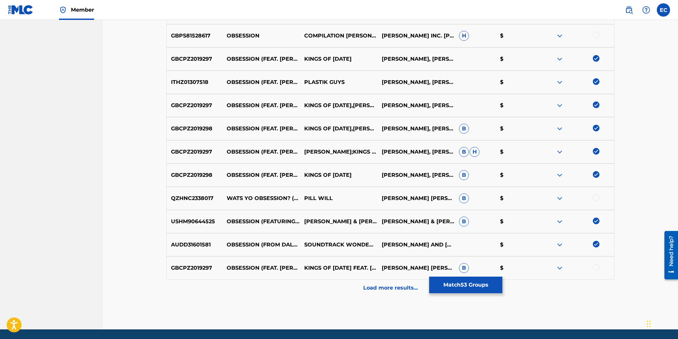
scroll to position [1626, 0]
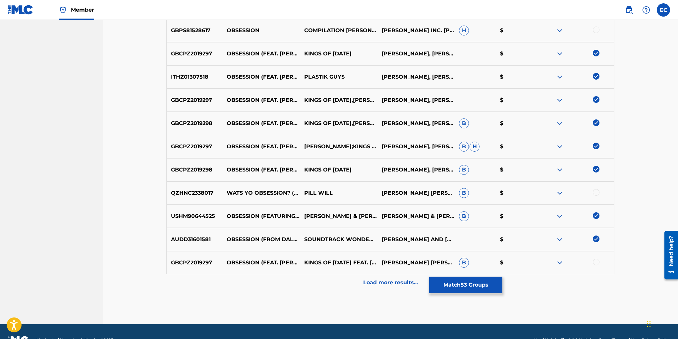
click at [595, 261] on div at bounding box center [596, 262] width 7 height 7
click at [376, 283] on p "Load more results..." at bounding box center [390, 283] width 55 height 8
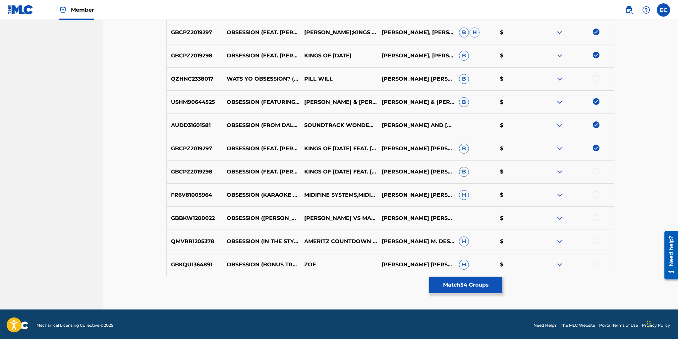
scroll to position [1740, 0]
click at [596, 171] on div at bounding box center [596, 171] width 7 height 7
click at [595, 194] on div at bounding box center [596, 194] width 7 height 7
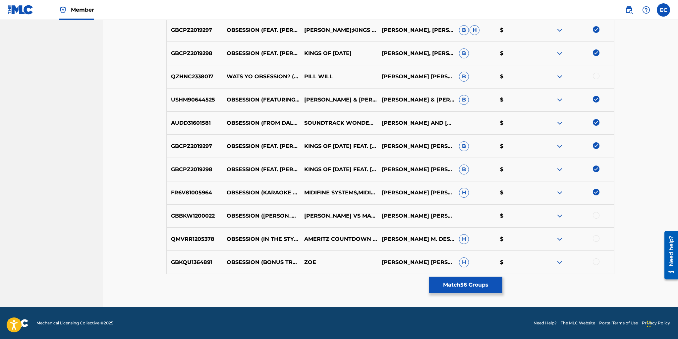
click at [597, 238] on div at bounding box center [596, 238] width 7 height 7
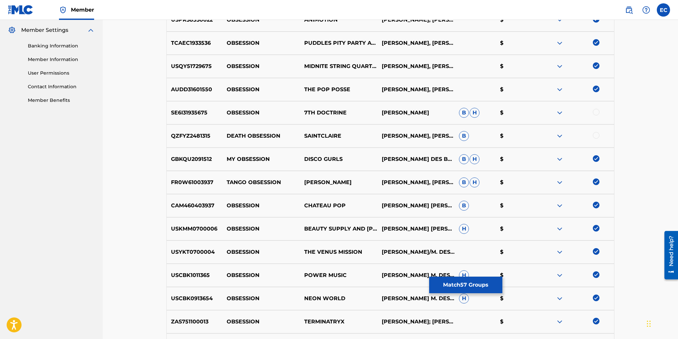
scroll to position [0, 0]
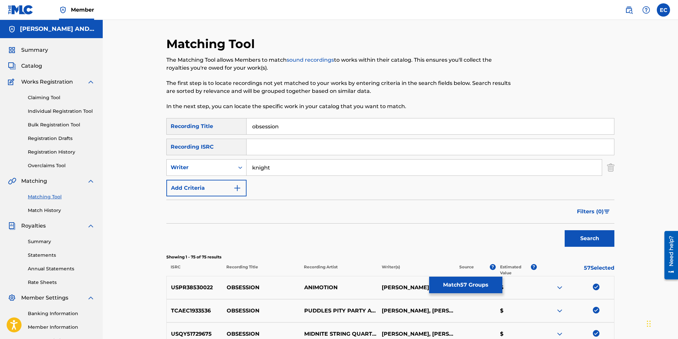
click at [596, 209] on span "Filters ( 0 )" at bounding box center [590, 212] width 27 height 8
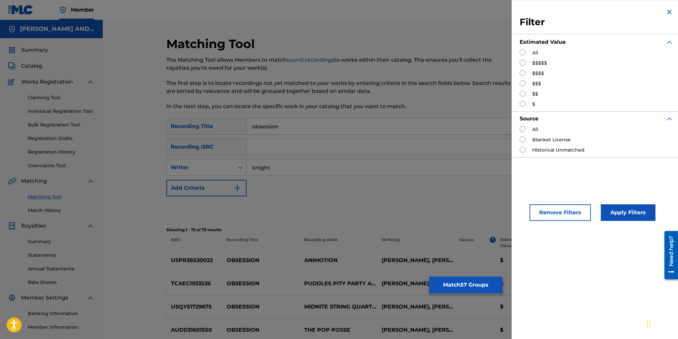
click at [525, 61] on input "Search Form" at bounding box center [523, 63] width 6 height 6
radio input "true"
drag, startPoint x: 624, startPoint y: 213, endPoint x: 618, endPoint y: 210, distance: 7.0
click at [624, 213] on button "Apply Filters" at bounding box center [628, 212] width 55 height 17
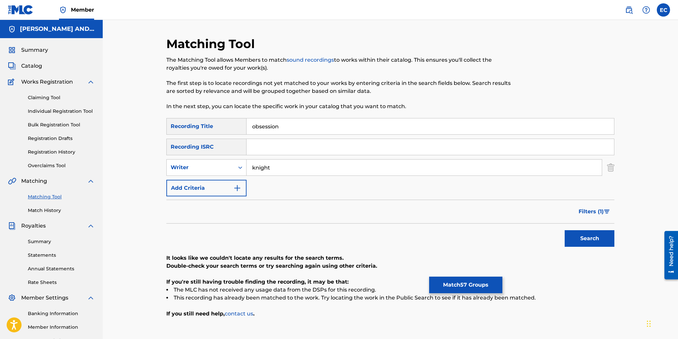
click at [281, 171] on input "knight" at bounding box center [424, 167] width 355 height 16
type input "k"
click at [592, 243] on button "Search" at bounding box center [590, 238] width 50 height 17
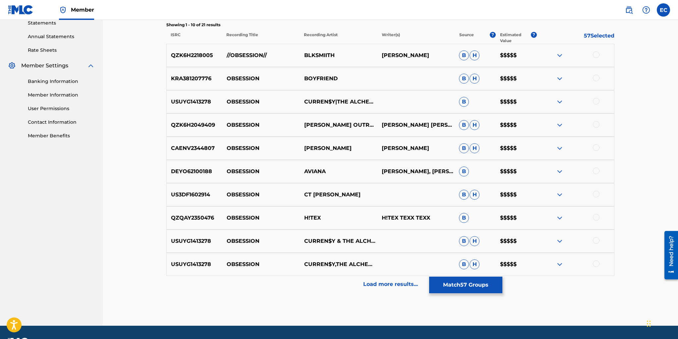
scroll to position [251, 0]
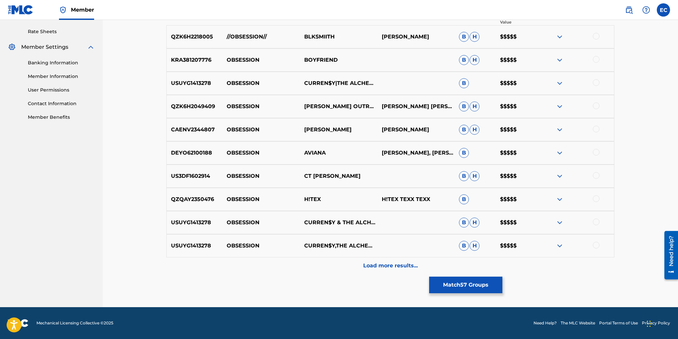
click at [395, 262] on p "Load more results..." at bounding box center [390, 266] width 55 height 8
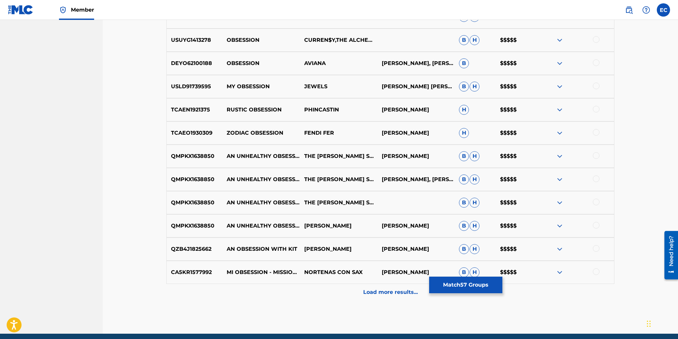
scroll to position [462, 0]
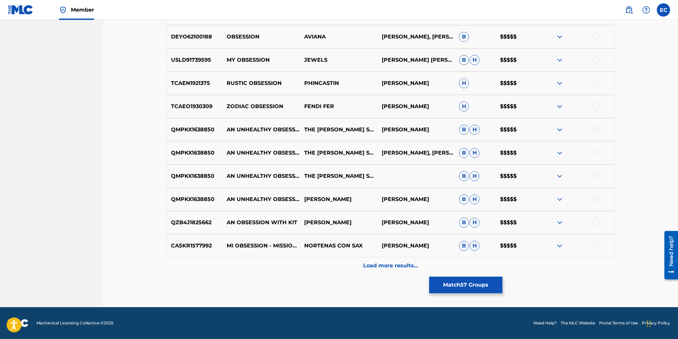
click at [406, 260] on div "Load more results..." at bounding box center [390, 265] width 448 height 17
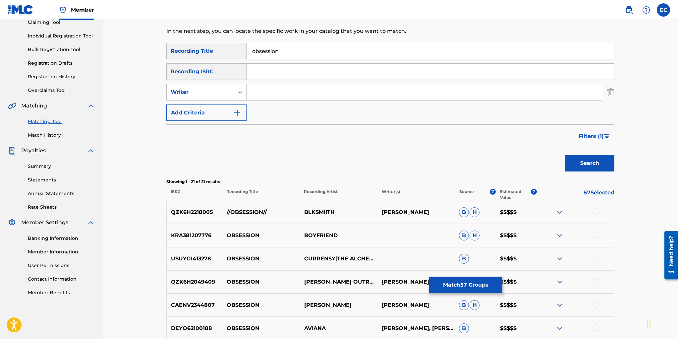
scroll to position [84, 0]
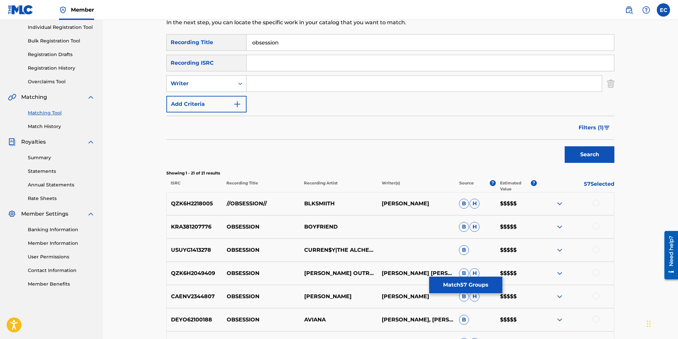
click at [592, 126] on span "Filters ( 1 )" at bounding box center [591, 128] width 25 height 8
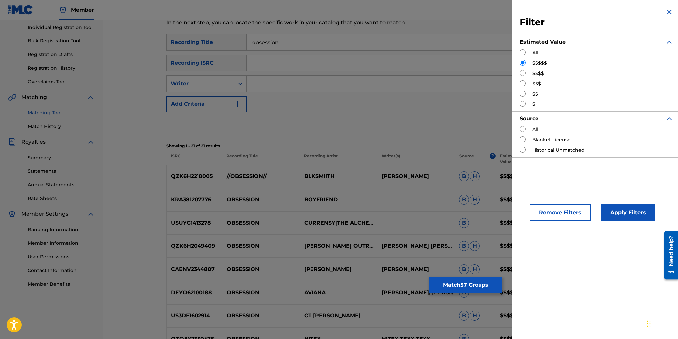
click at [523, 73] on input "Search Form" at bounding box center [523, 73] width 6 height 6
radio input "true"
click at [623, 206] on button "Apply Filters" at bounding box center [628, 212] width 55 height 17
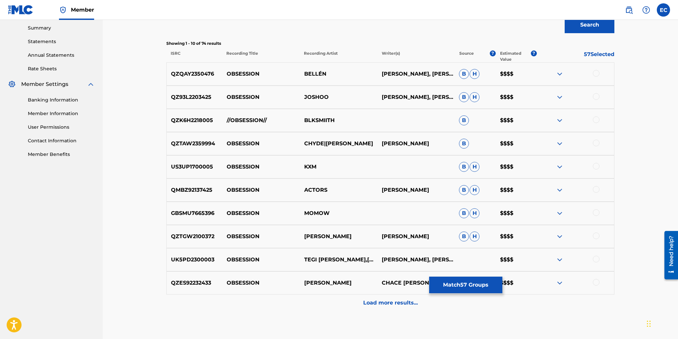
scroll to position [251, 0]
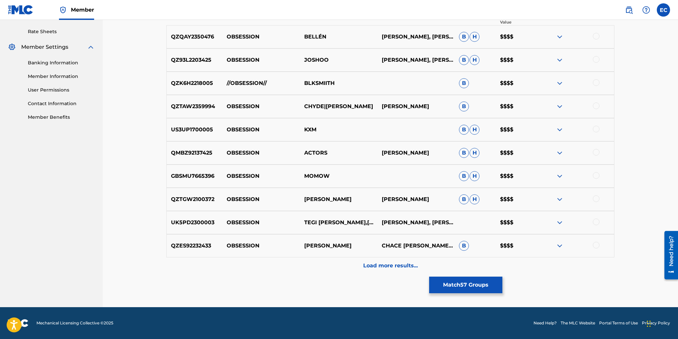
click at [381, 266] on p "Load more results..." at bounding box center [390, 266] width 55 height 8
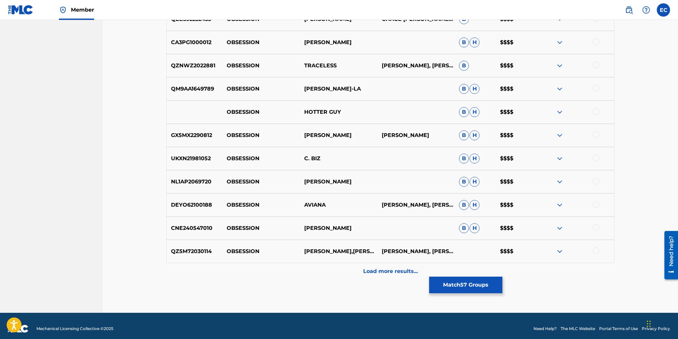
scroll to position [483, 0]
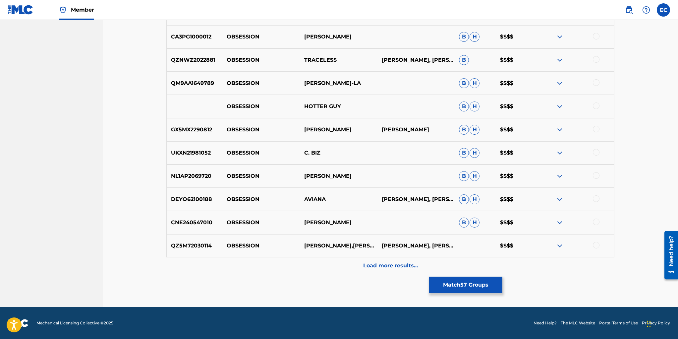
click at [392, 264] on p "Load more results..." at bounding box center [390, 266] width 55 height 8
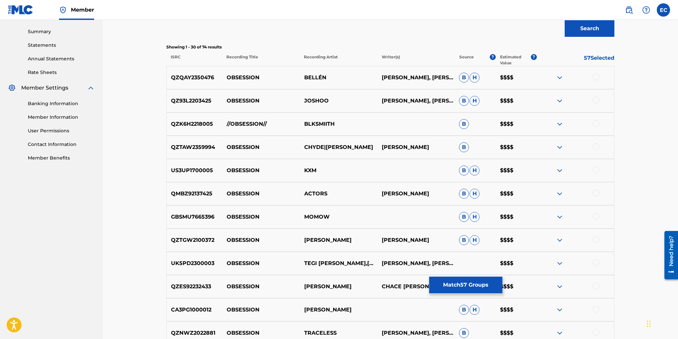
scroll to position [137, 0]
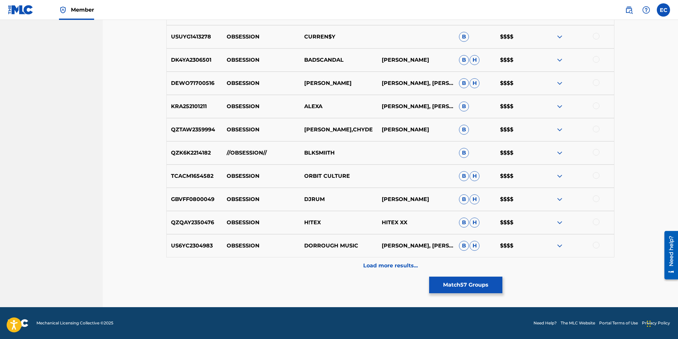
click at [392, 264] on p "Load more results..." at bounding box center [390, 266] width 55 height 8
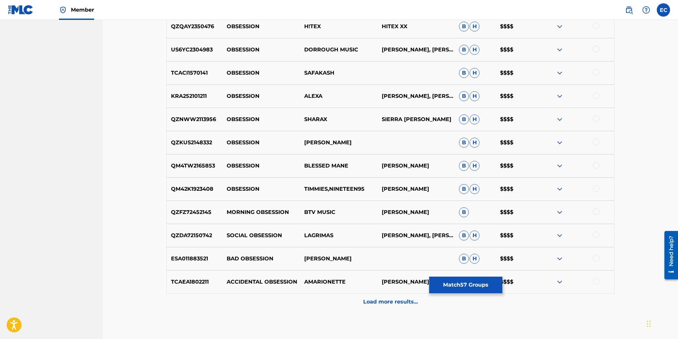
scroll to position [947, 0]
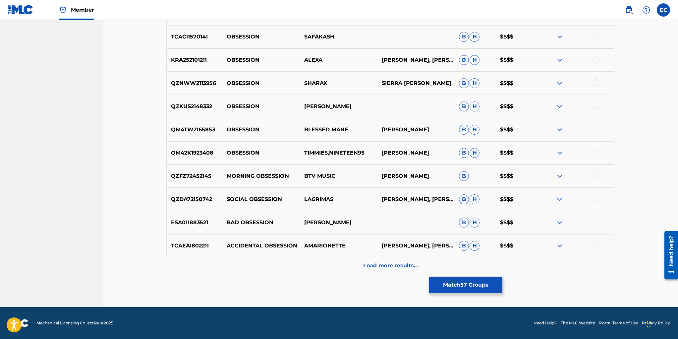
click at [377, 263] on p "Load more results..." at bounding box center [390, 266] width 55 height 8
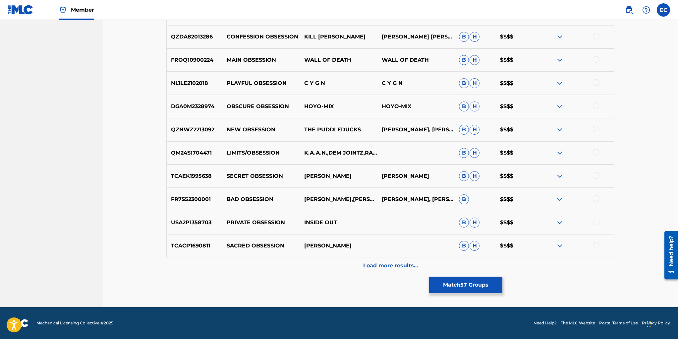
scroll to position [1177, 0]
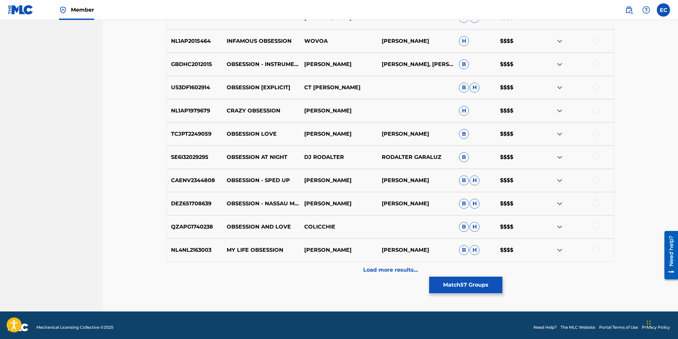
scroll to position [1411, 0]
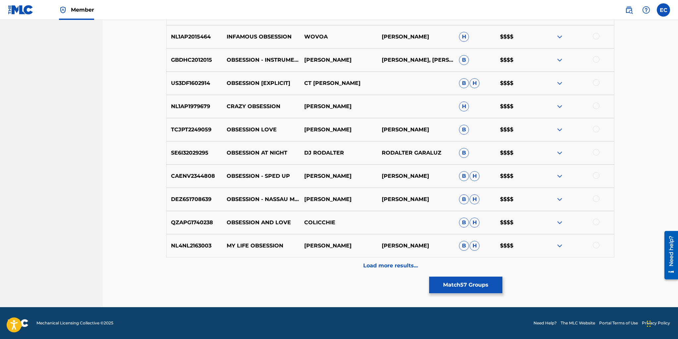
click at [379, 267] on p "Load more results..." at bounding box center [390, 266] width 55 height 8
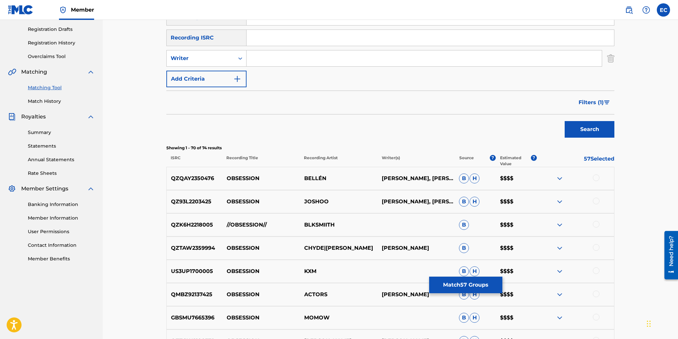
scroll to position [0, 0]
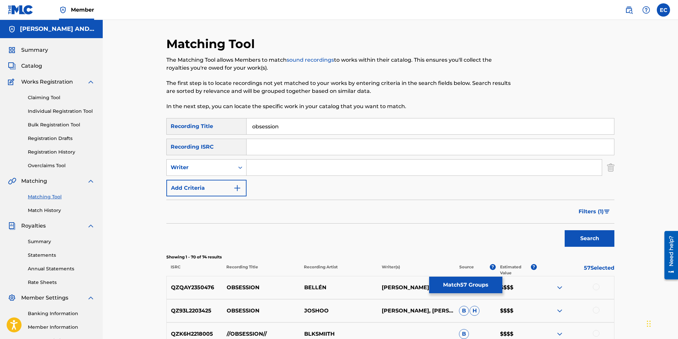
click at [593, 214] on span "Filters ( 1 )" at bounding box center [591, 212] width 25 height 8
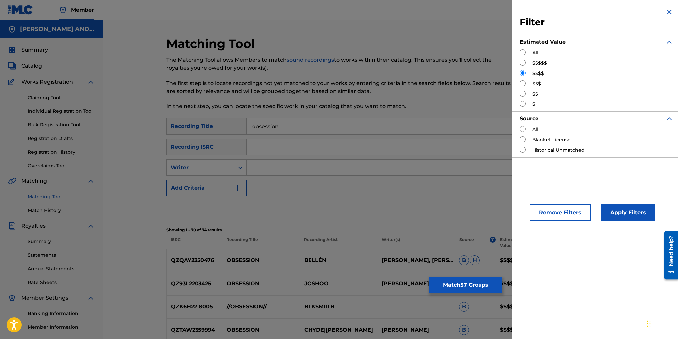
drag, startPoint x: 523, startPoint y: 83, endPoint x: 530, endPoint y: 97, distance: 15.7
click at [523, 83] on input "Search Form" at bounding box center [523, 83] width 6 height 6
radio input "true"
click at [618, 212] on button "Apply Filters" at bounding box center [628, 212] width 55 height 17
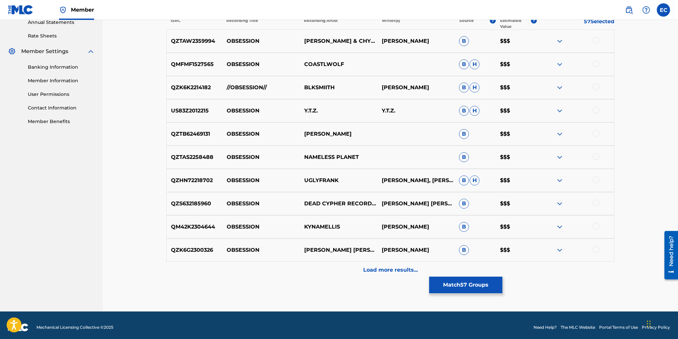
scroll to position [251, 0]
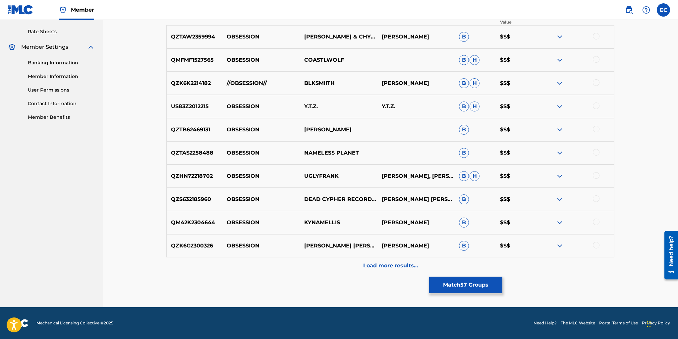
click at [406, 272] on div "Load more results..." at bounding box center [390, 265] width 448 height 17
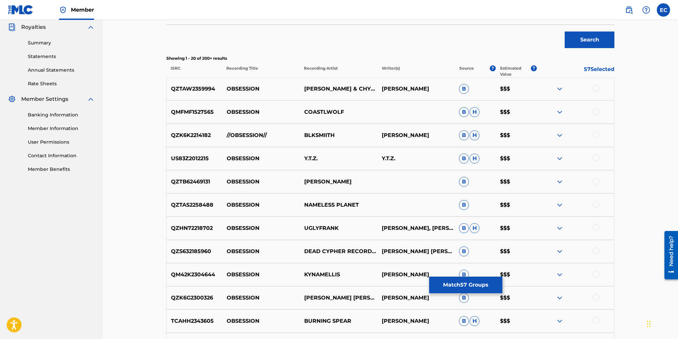
scroll to position [0, 0]
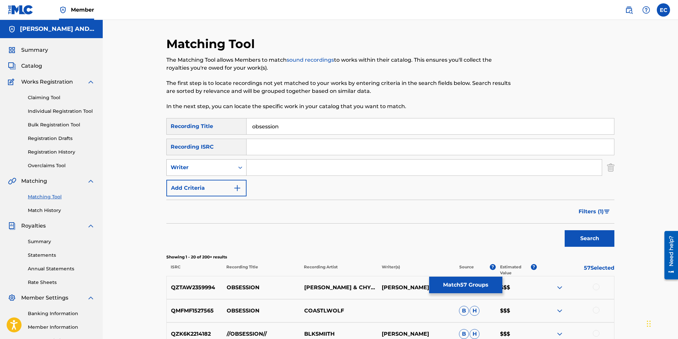
click at [235, 168] on div "Search Form" at bounding box center [240, 167] width 12 height 12
click at [230, 186] on div "Recording Artist" at bounding box center [207, 184] width 80 height 17
drag, startPoint x: 283, startPoint y: 126, endPoint x: 249, endPoint y: 127, distance: 34.5
click at [249, 127] on input "obsession" at bounding box center [431, 126] width 368 height 16
click at [259, 166] on input "Search Form" at bounding box center [424, 167] width 355 height 16
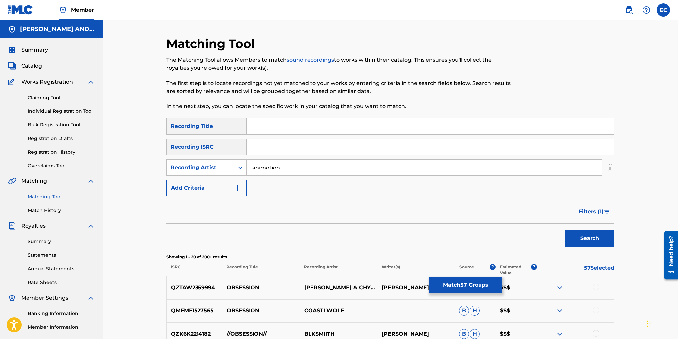
type input "animotion"
click at [565, 230] on button "Search" at bounding box center [590, 238] width 50 height 17
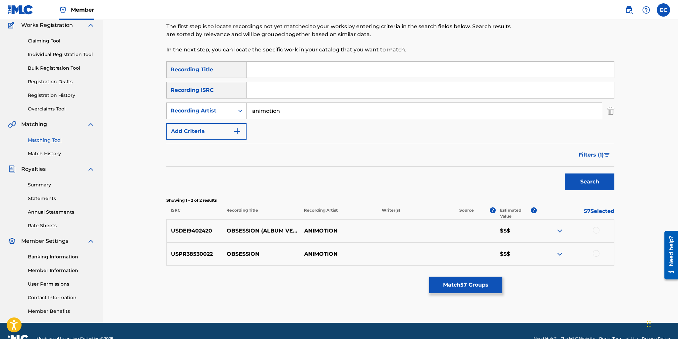
drag, startPoint x: 583, startPoint y: 159, endPoint x: 569, endPoint y: 165, distance: 14.8
click at [583, 159] on button "Filters ( 1 )" at bounding box center [595, 155] width 40 height 17
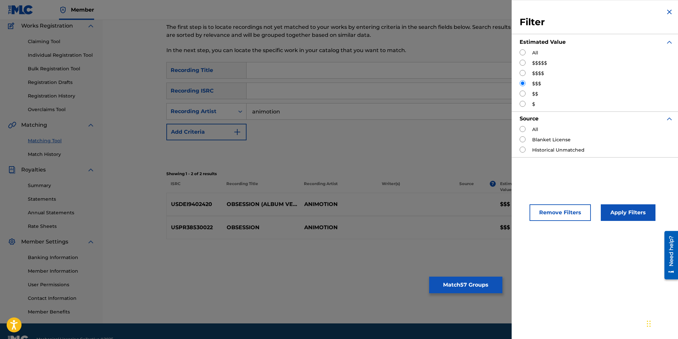
click at [524, 62] on input "Search Form" at bounding box center [523, 63] width 6 height 6
radio input "true"
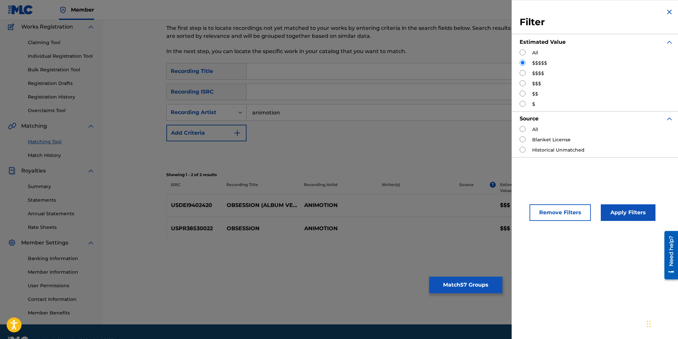
drag, startPoint x: 618, startPoint y: 212, endPoint x: 546, endPoint y: 206, distance: 72.3
click at [612, 212] on button "Apply Filters" at bounding box center [628, 212] width 55 height 17
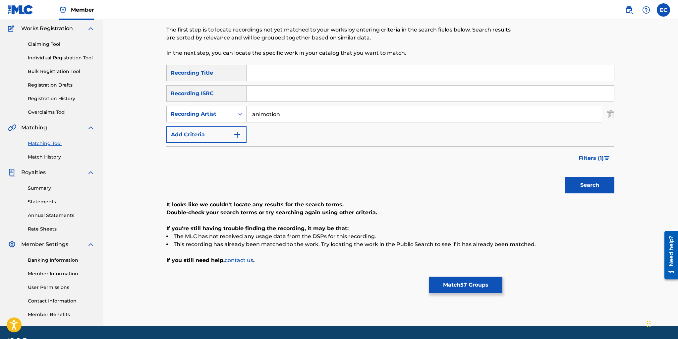
scroll to position [52, 0]
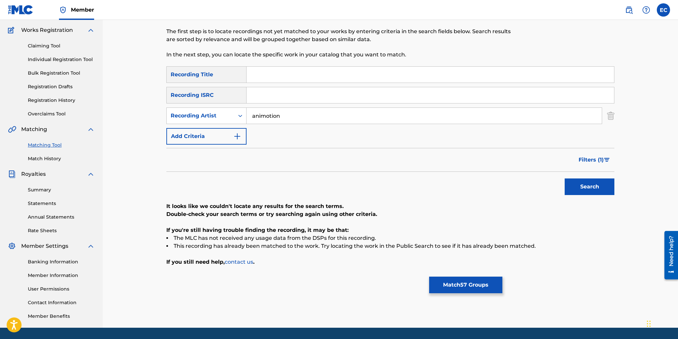
drag, startPoint x: 592, startPoint y: 161, endPoint x: 590, endPoint y: 157, distance: 4.3
click at [592, 161] on span "Filters ( 1 )" at bounding box center [591, 160] width 25 height 8
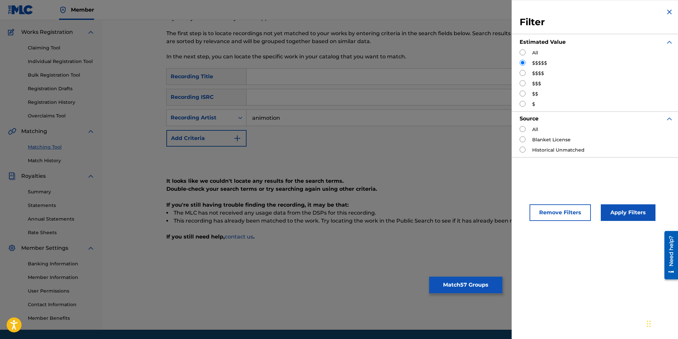
click at [521, 74] on input "Search Form" at bounding box center [523, 73] width 6 height 6
radio input "true"
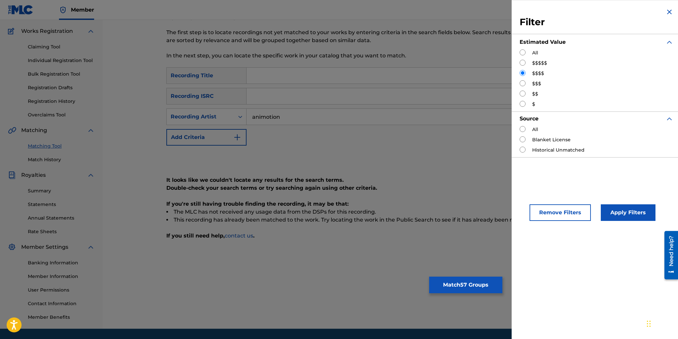
click at [626, 211] on button "Apply Filters" at bounding box center [628, 212] width 55 height 17
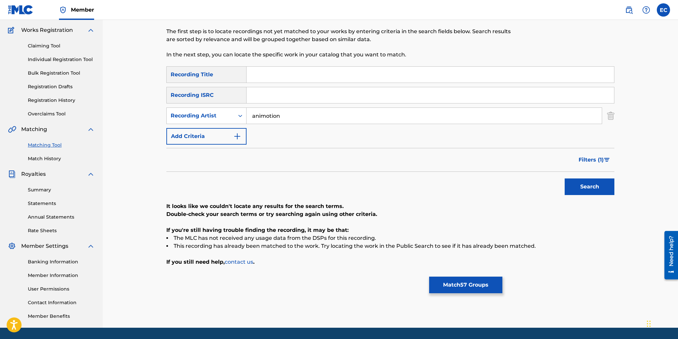
scroll to position [53, 0]
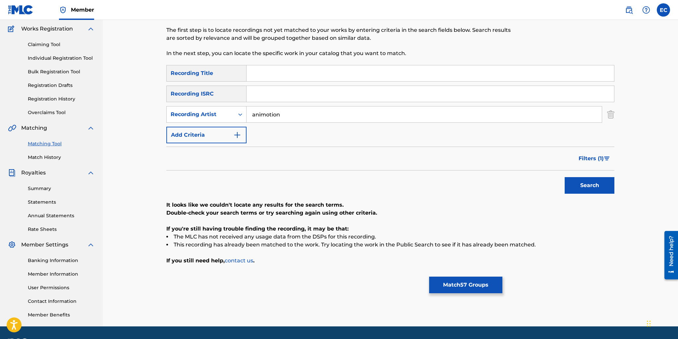
click at [593, 158] on span "Filters ( 1 )" at bounding box center [591, 159] width 25 height 8
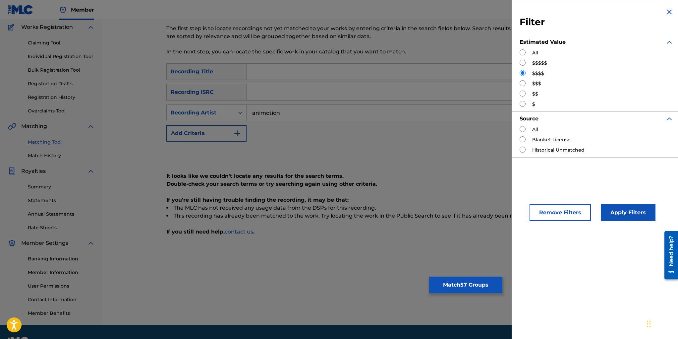
drag, startPoint x: 522, startPoint y: 82, endPoint x: 525, endPoint y: 85, distance: 4.2
click at [522, 82] on input "Search Form" at bounding box center [523, 83] width 6 height 6
radio input "true"
click at [614, 213] on button "Apply Filters" at bounding box center [628, 212] width 55 height 17
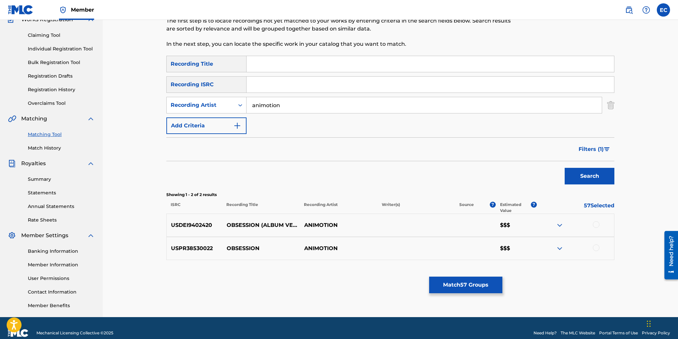
scroll to position [72, 0]
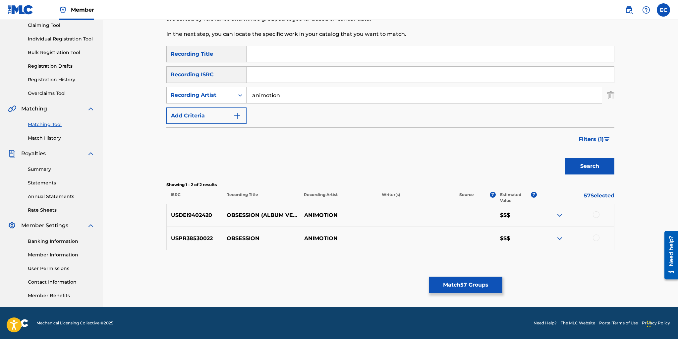
click at [596, 214] on div at bounding box center [596, 214] width 7 height 7
click at [597, 236] on div at bounding box center [596, 237] width 7 height 7
click at [560, 214] on img at bounding box center [560, 215] width 8 height 8
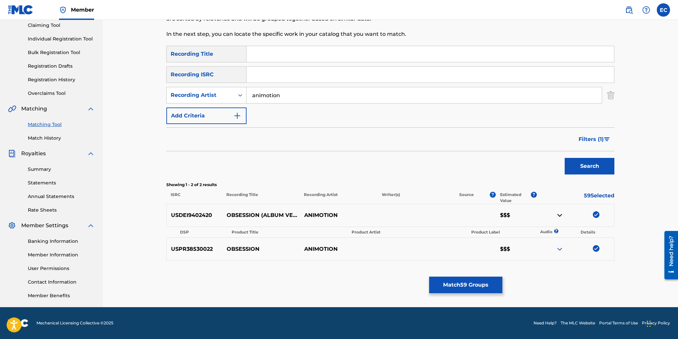
click at [562, 246] on img at bounding box center [560, 249] width 8 height 8
drag, startPoint x: 579, startPoint y: 140, endPoint x: 556, endPoint y: 147, distance: 23.7
click at [579, 140] on span "Filters ( 1 )" at bounding box center [591, 139] width 25 height 8
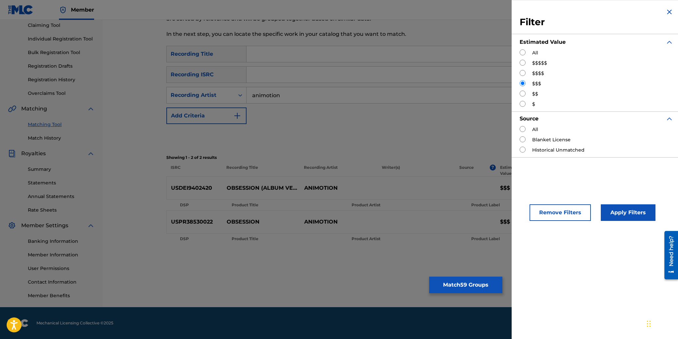
click at [523, 91] on input "Search Form" at bounding box center [523, 94] width 6 height 6
radio input "true"
click at [617, 212] on button "Apply Filters" at bounding box center [628, 212] width 55 height 17
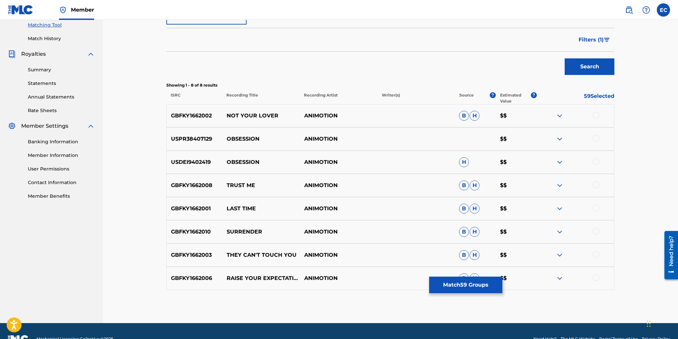
scroll to position [188, 0]
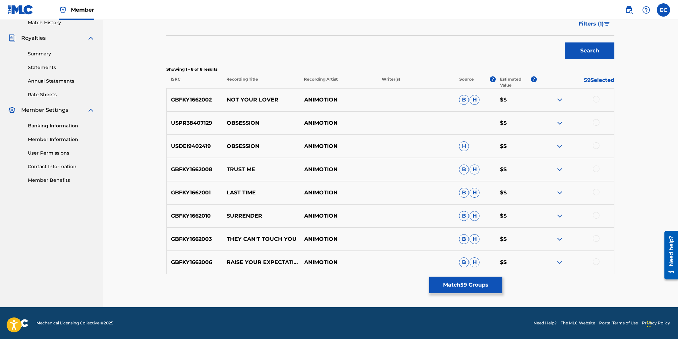
click at [556, 119] on img at bounding box center [560, 123] width 8 height 8
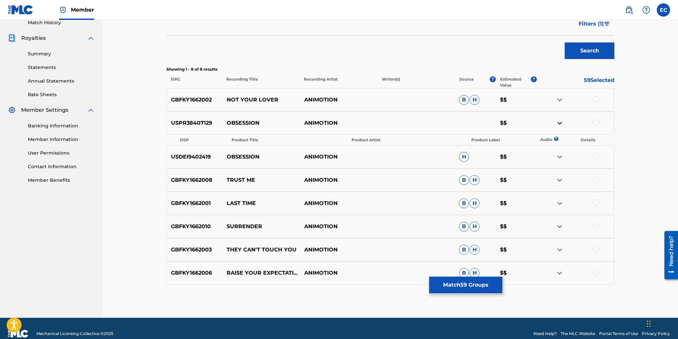
click at [560, 123] on img at bounding box center [560, 123] width 8 height 8
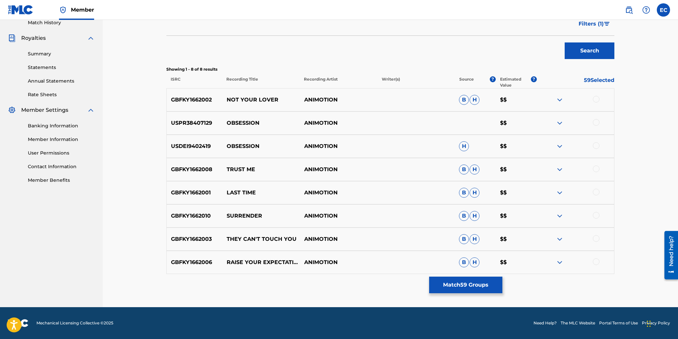
click at [598, 123] on div at bounding box center [596, 122] width 7 height 7
click at [597, 144] on div at bounding box center [596, 145] width 7 height 7
click at [596, 166] on div at bounding box center [596, 168] width 7 height 7
click at [596, 169] on img at bounding box center [596, 168] width 7 height 7
click at [591, 24] on span "Filters ( 1 )" at bounding box center [591, 24] width 25 height 8
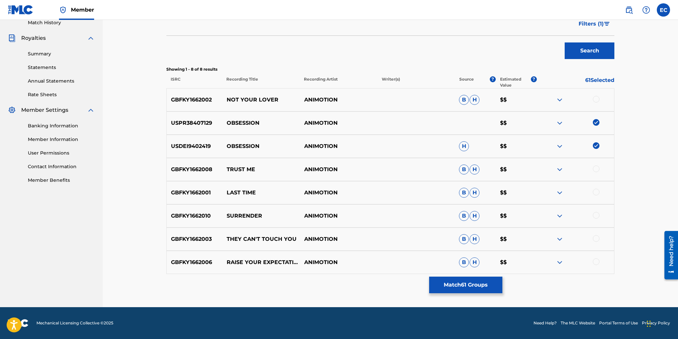
scroll to position [160, 0]
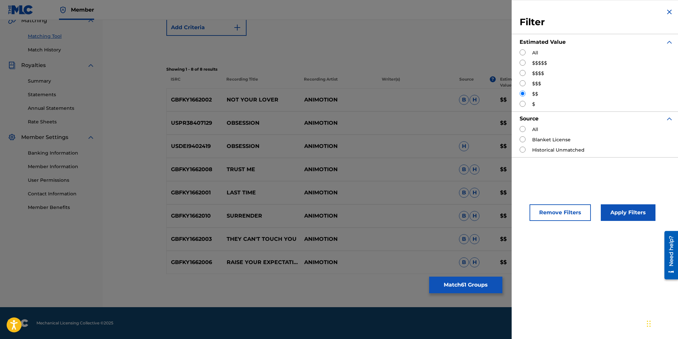
click at [525, 104] on input "Search Form" at bounding box center [523, 104] width 6 height 6
radio input "true"
drag, startPoint x: 624, startPoint y: 209, endPoint x: 606, endPoint y: 199, distance: 20.6
click at [623, 209] on button "Apply Filters" at bounding box center [628, 212] width 55 height 17
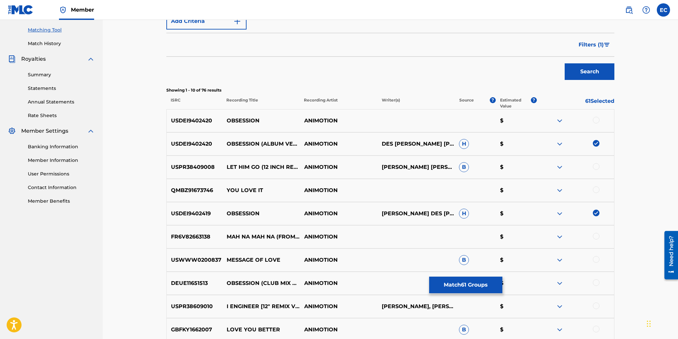
scroll to position [172, 0]
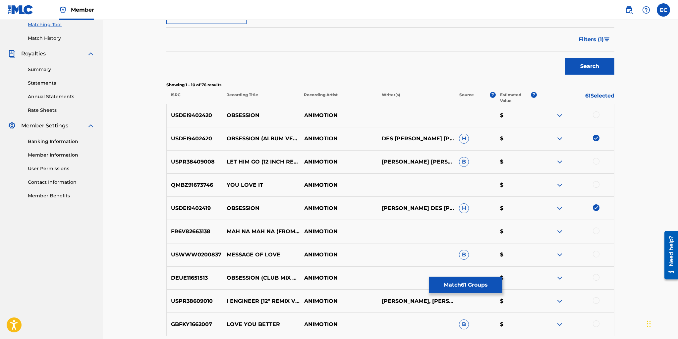
click at [596, 113] on div at bounding box center [596, 114] width 7 height 7
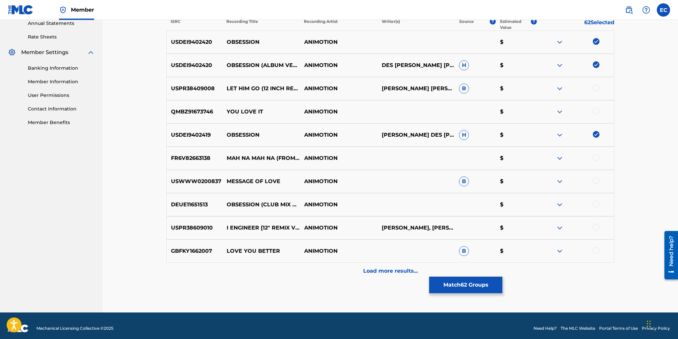
scroll to position [251, 0]
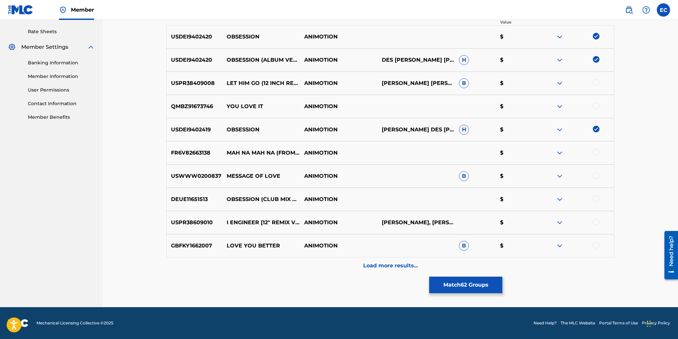
click at [597, 197] on div at bounding box center [596, 198] width 7 height 7
click at [404, 267] on p "Load more results..." at bounding box center [390, 266] width 55 height 8
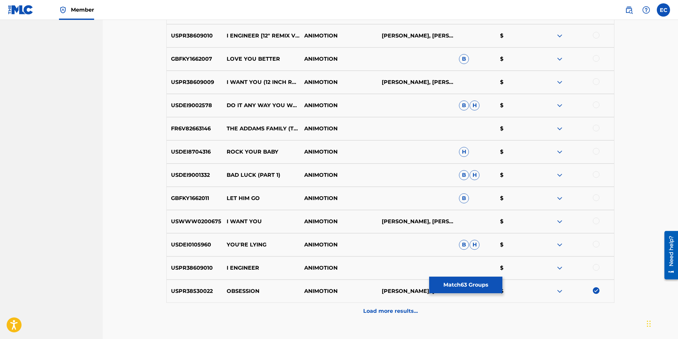
scroll to position [438, 0]
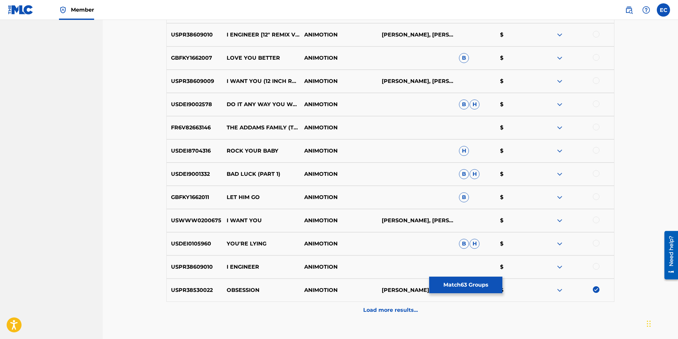
click at [388, 311] on p "Load more results..." at bounding box center [390, 310] width 55 height 8
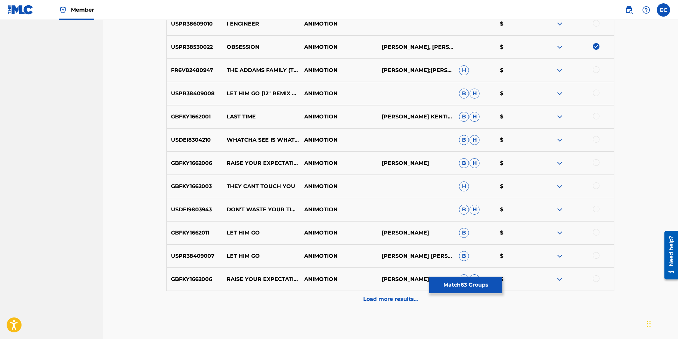
scroll to position [715, 0]
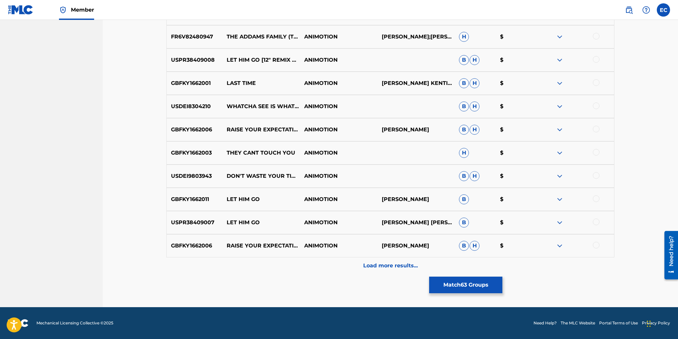
click at [402, 266] on p "Load more results..." at bounding box center [390, 266] width 55 height 8
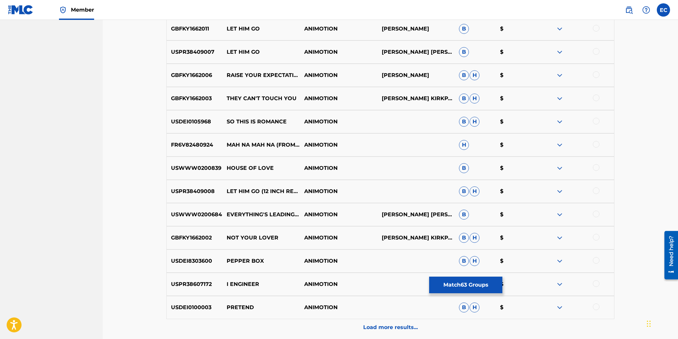
scroll to position [947, 0]
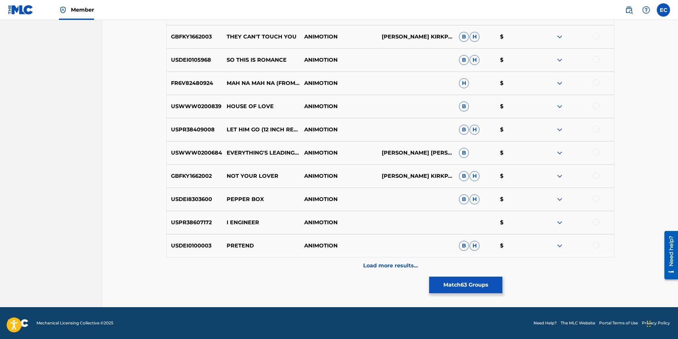
click at [393, 263] on p "Load more results..." at bounding box center [390, 266] width 55 height 8
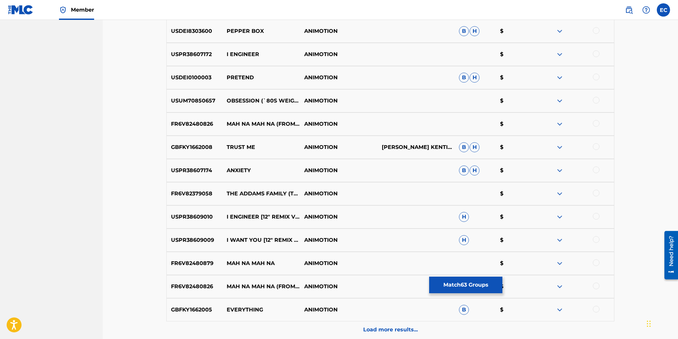
scroll to position [1115, 0]
click at [595, 99] on div at bounding box center [596, 100] width 7 height 7
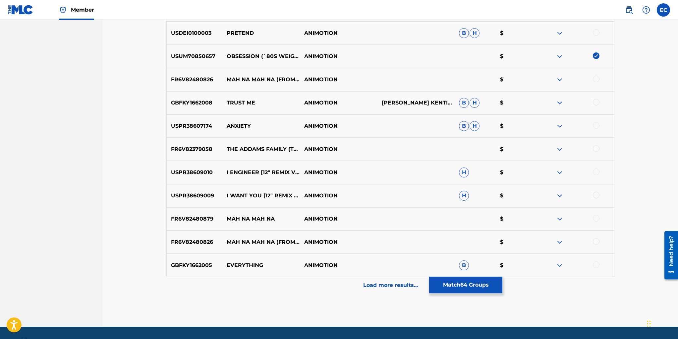
scroll to position [1179, 0]
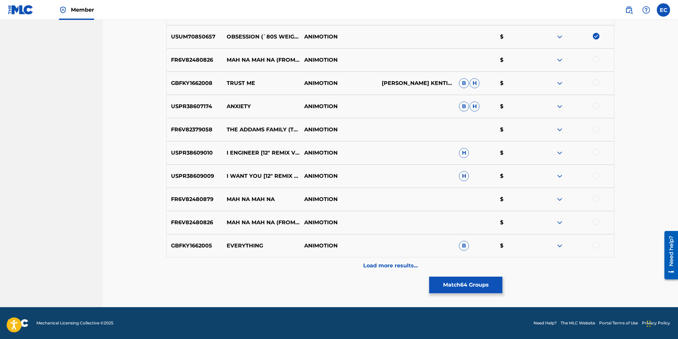
click at [374, 265] on p "Load more results..." at bounding box center [390, 266] width 55 height 8
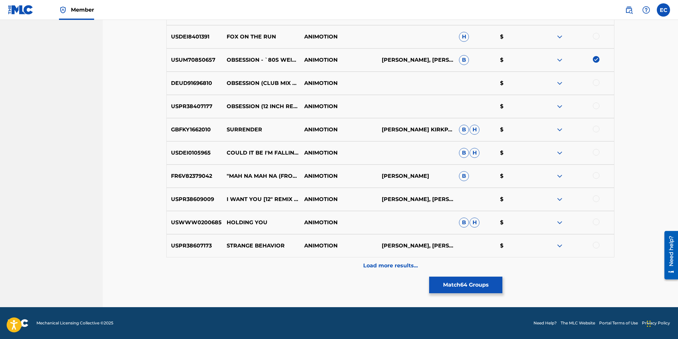
scroll to position [1411, 0]
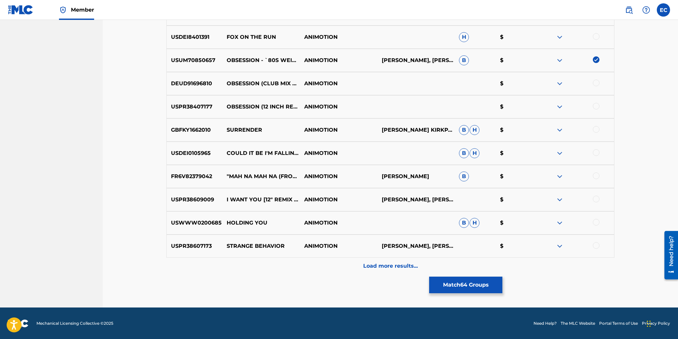
drag, startPoint x: 596, startPoint y: 80, endPoint x: 597, endPoint y: 85, distance: 4.7
click at [596, 80] on div at bounding box center [596, 83] width 7 height 7
click at [597, 106] on div at bounding box center [596, 106] width 7 height 7
click at [391, 266] on p "Load more results..." at bounding box center [390, 266] width 55 height 8
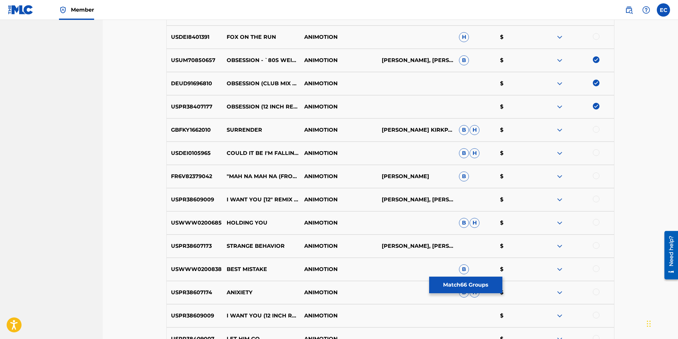
scroll to position [1643, 0]
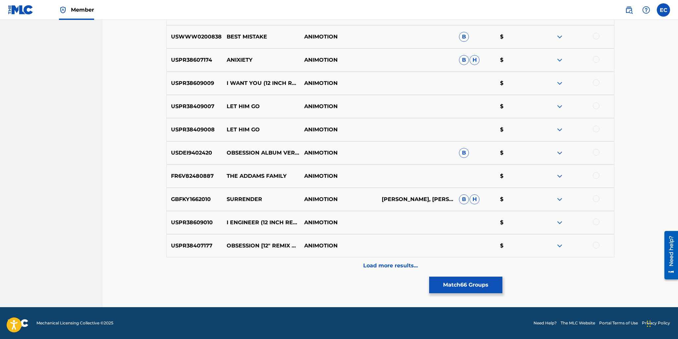
drag, startPoint x: 597, startPoint y: 243, endPoint x: 586, endPoint y: 239, distance: 11.3
click at [596, 242] on div at bounding box center [596, 245] width 7 height 7
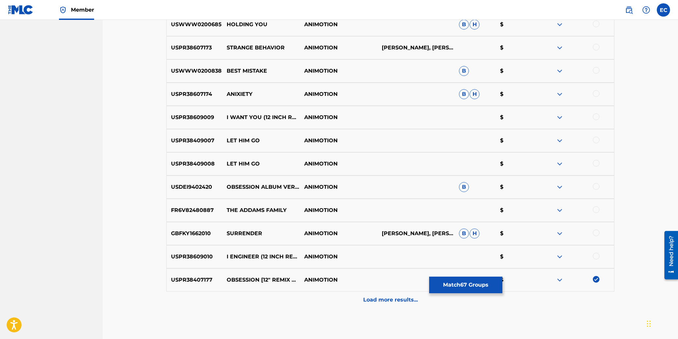
scroll to position [1609, 0]
click at [600, 185] on div at bounding box center [576, 187] width 78 height 8
click at [599, 184] on div at bounding box center [576, 186] width 78 height 8
click at [598, 185] on div at bounding box center [596, 186] width 7 height 7
click at [596, 186] on img at bounding box center [596, 186] width 7 height 7
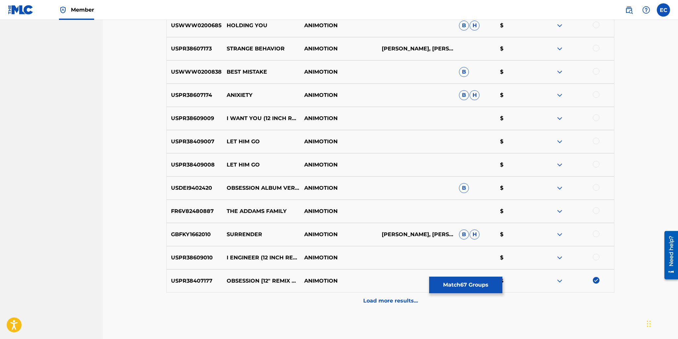
click at [596, 186] on div at bounding box center [596, 187] width 7 height 7
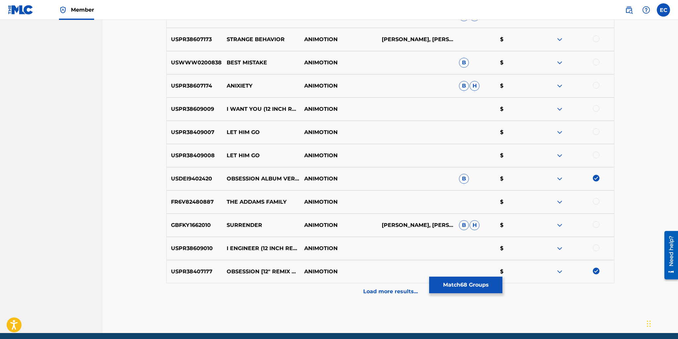
scroll to position [1643, 0]
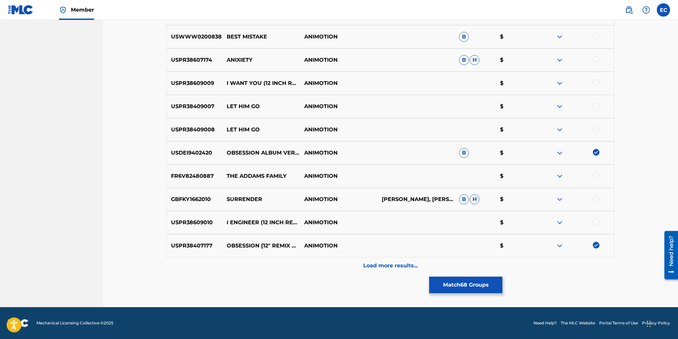
click at [397, 266] on p "Load more results..." at bounding box center [390, 266] width 55 height 8
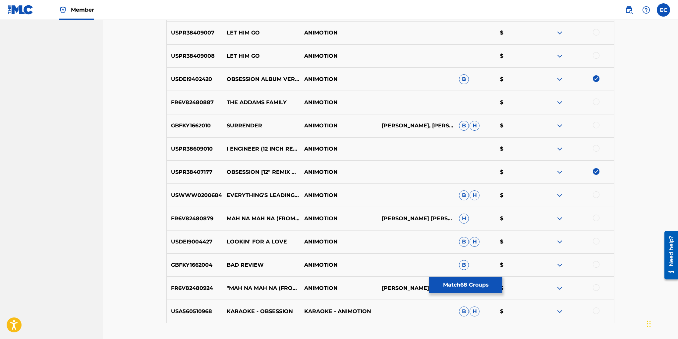
scroll to position [1766, 0]
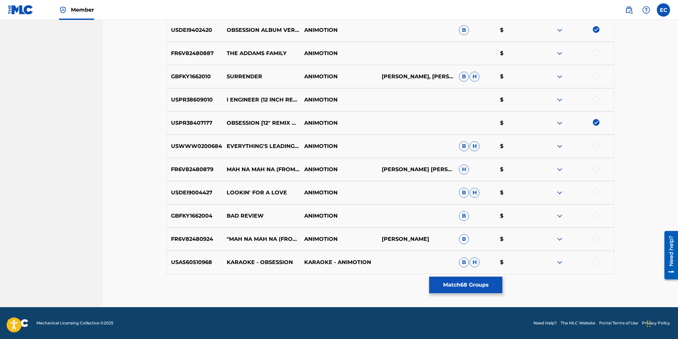
click at [596, 260] on div at bounding box center [596, 261] width 7 height 7
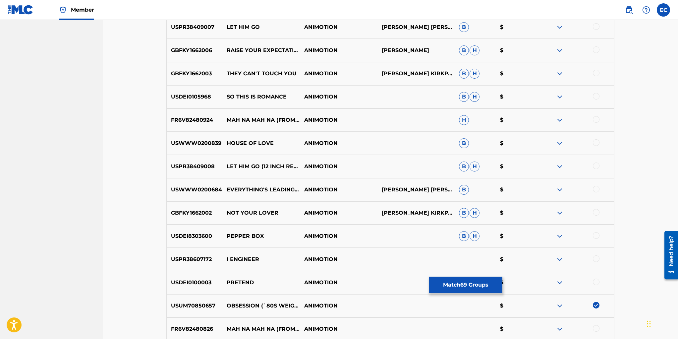
scroll to position [902, 0]
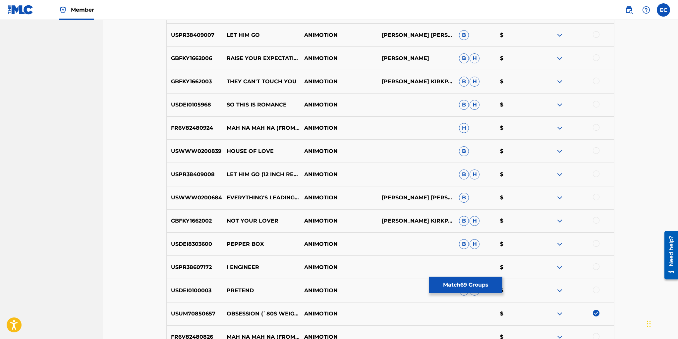
click at [463, 283] on button "Match 69 Groups" at bounding box center [465, 285] width 73 height 17
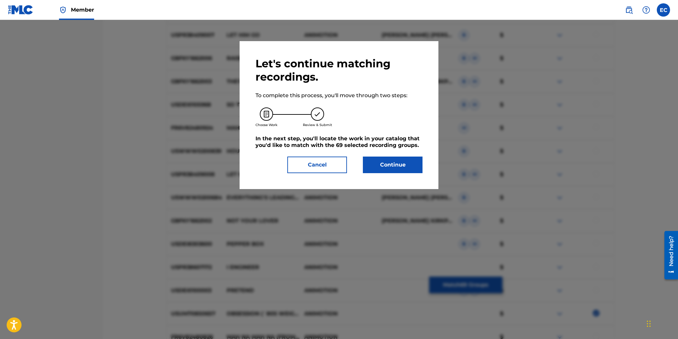
click at [399, 164] on button "Continue" at bounding box center [393, 165] width 60 height 17
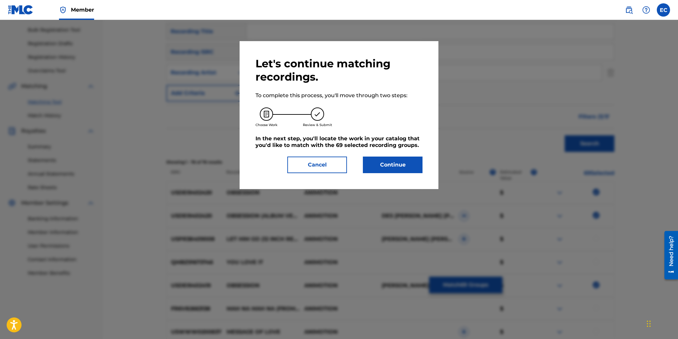
scroll to position [103, 0]
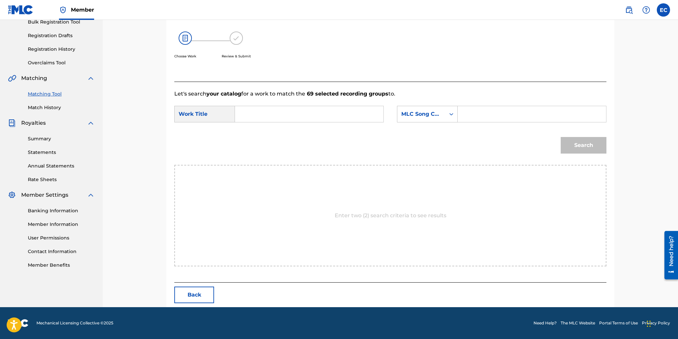
paste input "OC6L4H"
type input "OC6L4H"
click at [352, 116] on input "Search Form" at bounding box center [309, 114] width 137 height 16
type input "OBSESSION"
click at [375, 163] on div "Search" at bounding box center [390, 147] width 432 height 34
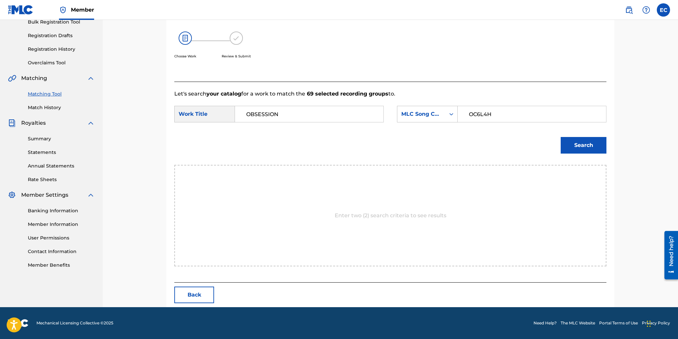
click at [579, 144] on button "Search" at bounding box center [584, 145] width 46 height 17
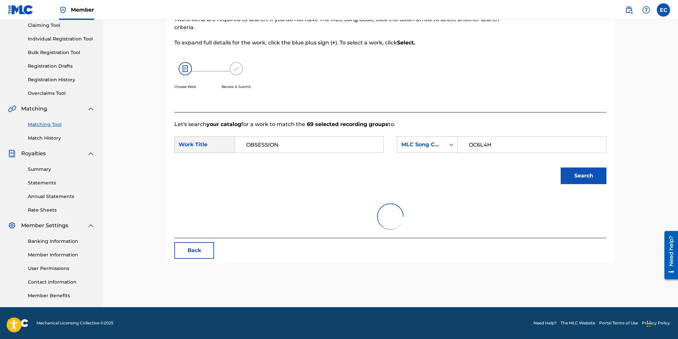
scroll to position [83, 0]
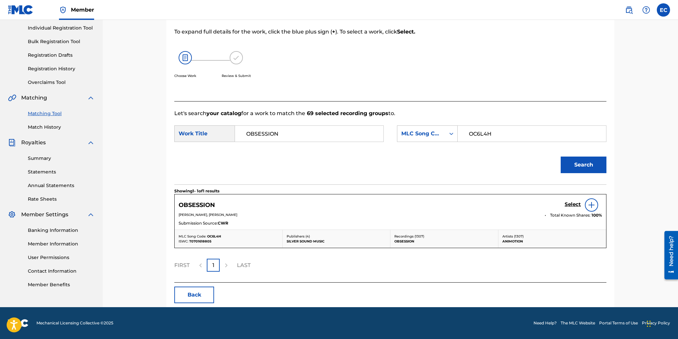
click at [590, 204] on img at bounding box center [592, 205] width 8 height 8
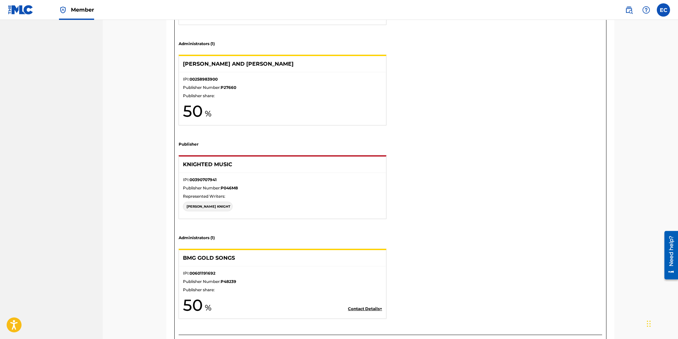
scroll to position [540, 0]
